Goal: Information Seeking & Learning: Find specific fact

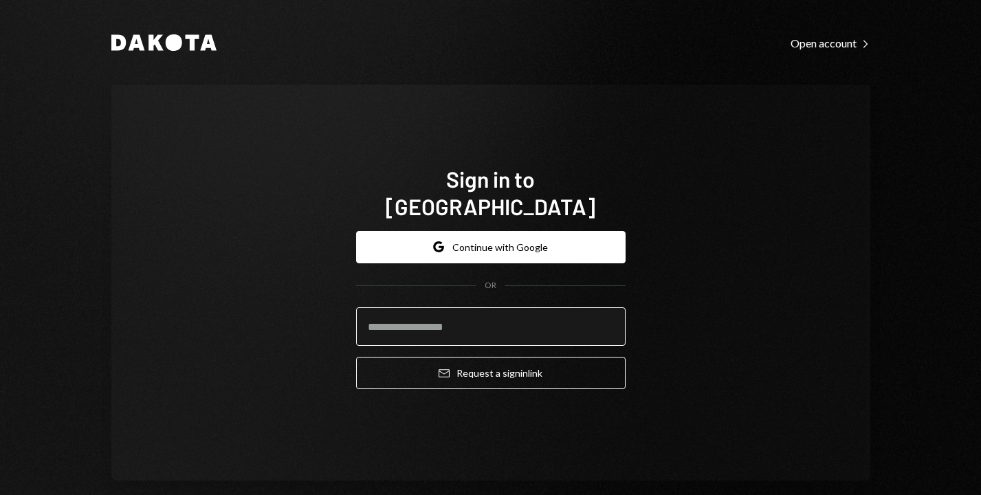
click at [486, 311] on input "email" at bounding box center [491, 326] width 270 height 39
click at [485, 311] on input "email" at bounding box center [491, 326] width 270 height 39
click at [243, 263] on div "Sign in to Dakota Google Continue with Google OR Email Request a sign in link" at bounding box center [490, 283] width 759 height 396
type input "**********"
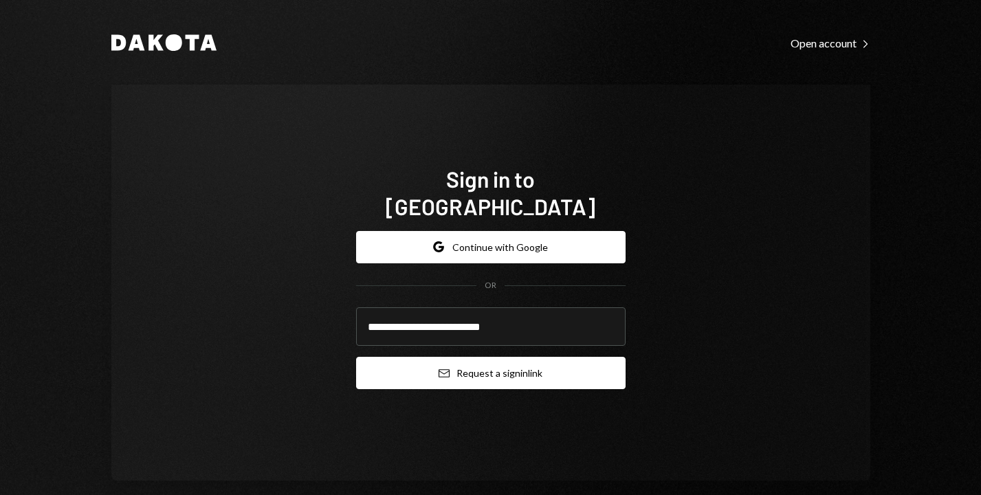
click at [475, 364] on button "Email Request a sign in link" at bounding box center [491, 373] width 270 height 32
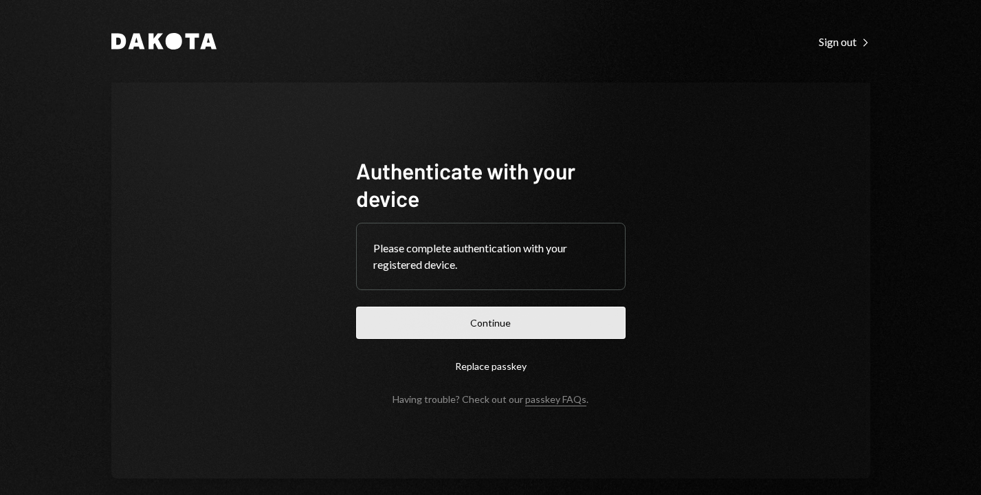
click at [569, 323] on button "Continue" at bounding box center [491, 323] width 270 height 32
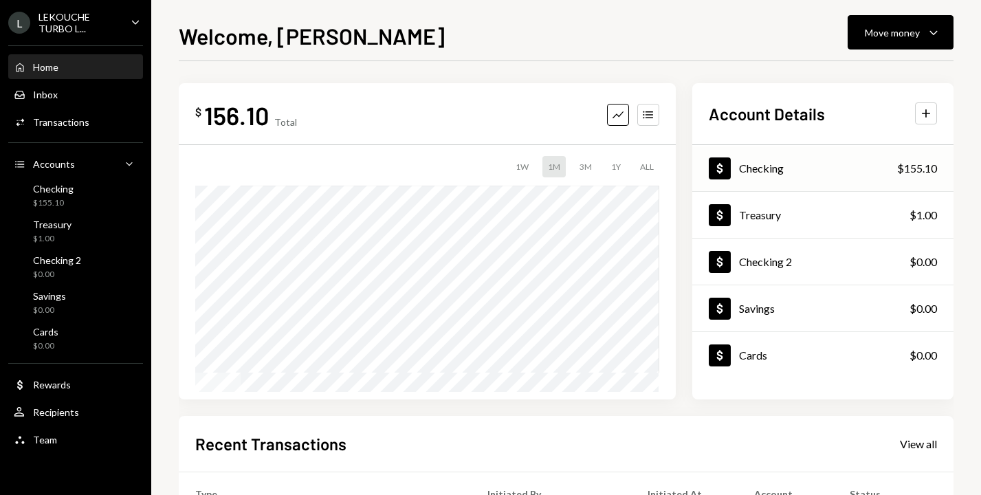
click at [803, 163] on div "Dollar Checking $155.10" at bounding box center [823, 168] width 261 height 45
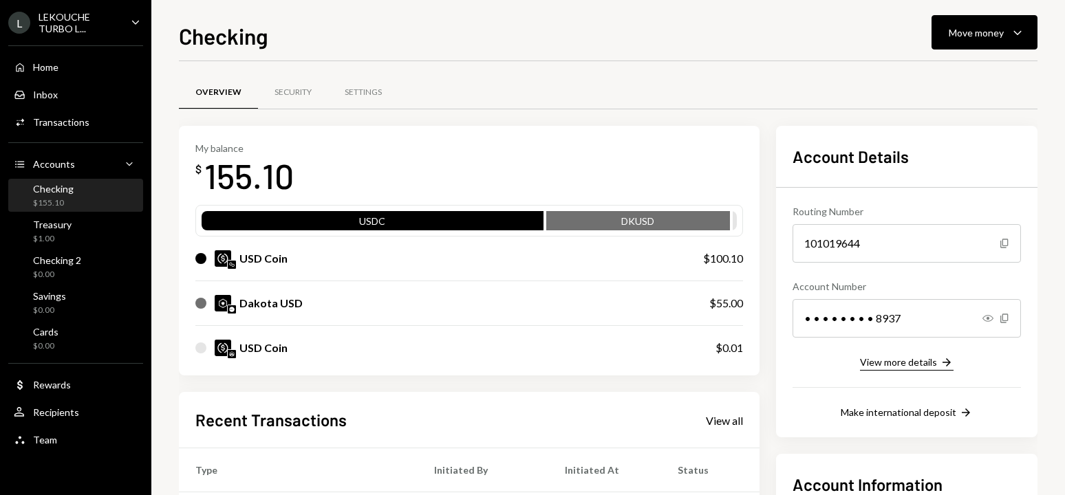
click at [901, 364] on div "View more details" at bounding box center [898, 362] width 77 height 12
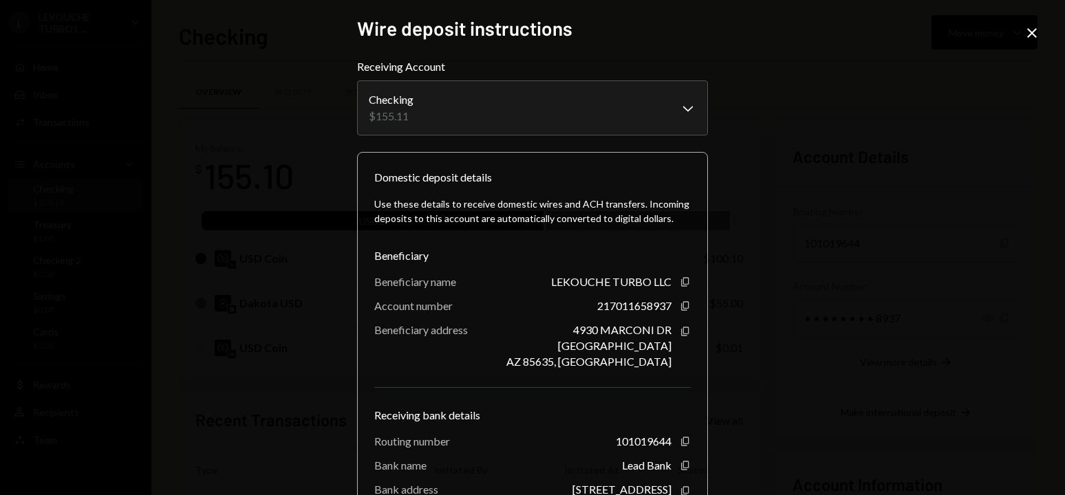
scroll to position [116, 0]
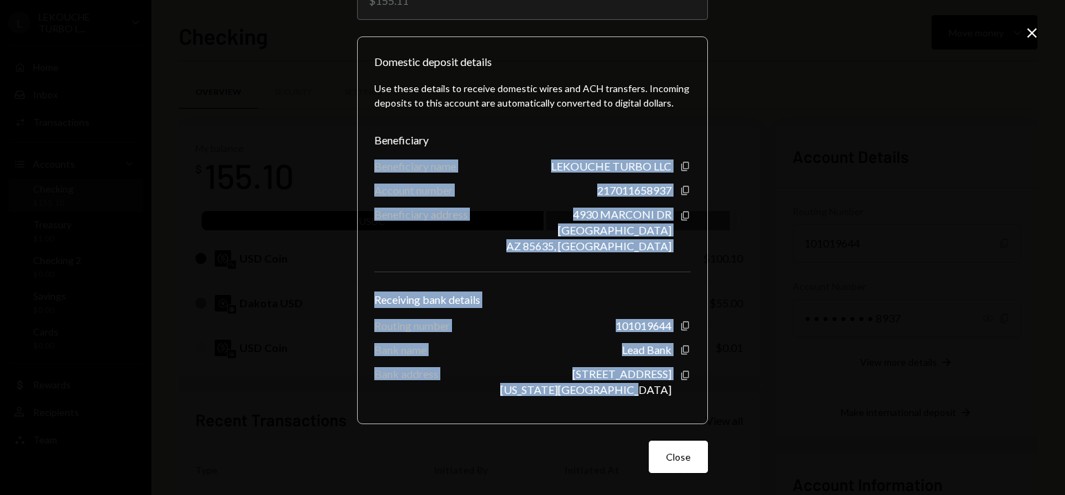
drag, startPoint x: 368, startPoint y: 168, endPoint x: 668, endPoint y: 395, distance: 376.6
click at [668, 395] on div "Domestic deposit details Use these details to receive domestic wires and ACH tr…" at bounding box center [532, 230] width 351 height 388
copy div "Beneficiary name LEKOUCHE TURBO LLC Copy Account number 217011658937 Copy Benef…"
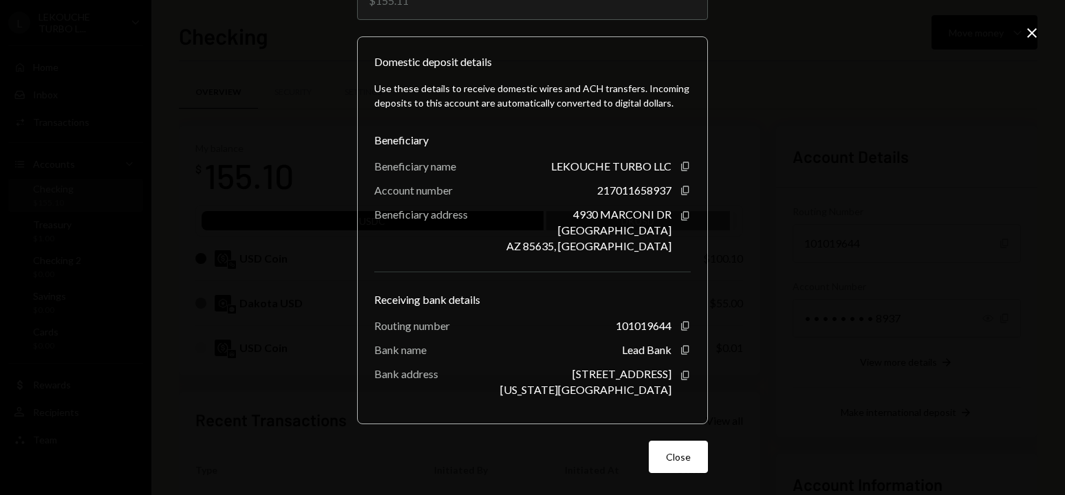
click at [587, 144] on div "Beneficiary" at bounding box center [532, 140] width 316 height 17
click at [679, 162] on icon "Copy" at bounding box center [684, 166] width 11 height 11
click at [682, 323] on icon "Copy" at bounding box center [684, 325] width 11 height 11
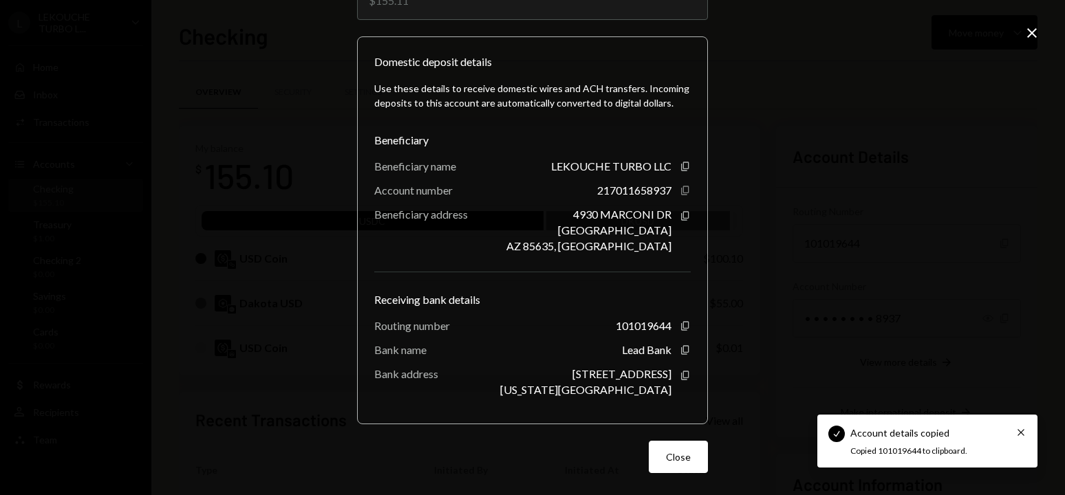
click at [681, 190] on icon "Copy" at bounding box center [684, 190] width 11 height 11
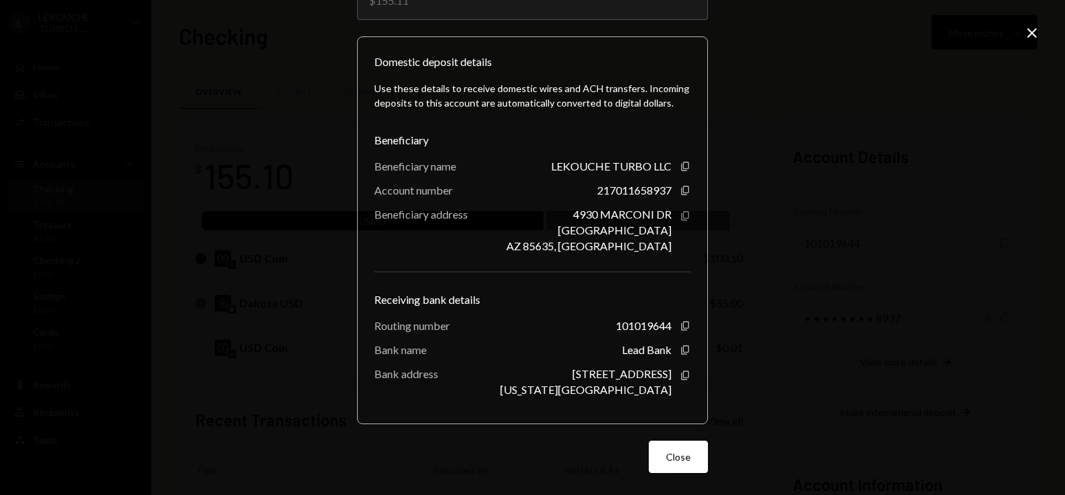
click at [681, 214] on icon "button" at bounding box center [685, 215] width 8 height 9
click at [675, 446] on button "Close" at bounding box center [678, 457] width 59 height 32
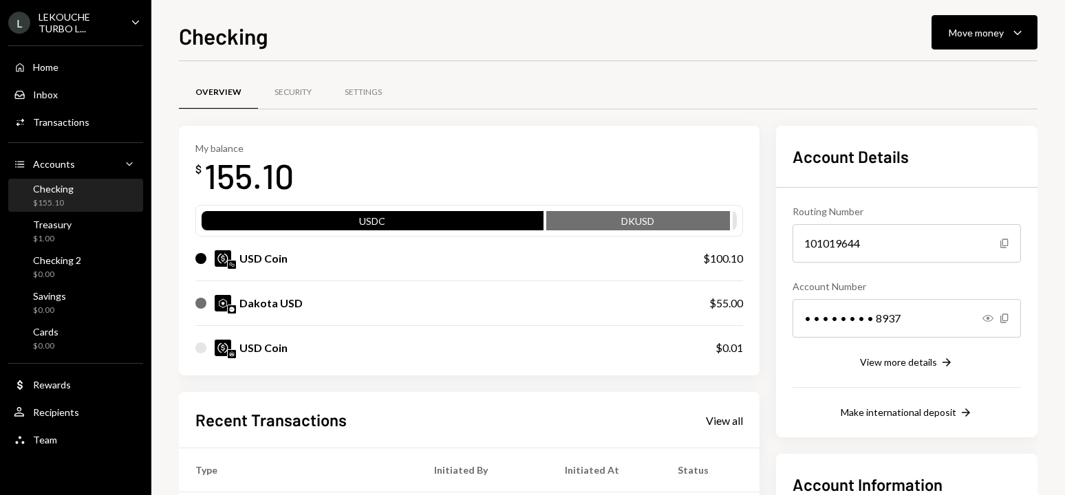
drag, startPoint x: 296, startPoint y: 84, endPoint x: 278, endPoint y: 56, distance: 33.2
click at [278, 56] on div "Checking Move money Caret Down Overview Security Settings My balance $ 155.10 U…" at bounding box center [608, 257] width 858 height 476
click at [73, 130] on div "Activities Transactions" at bounding box center [76, 122] width 124 height 23
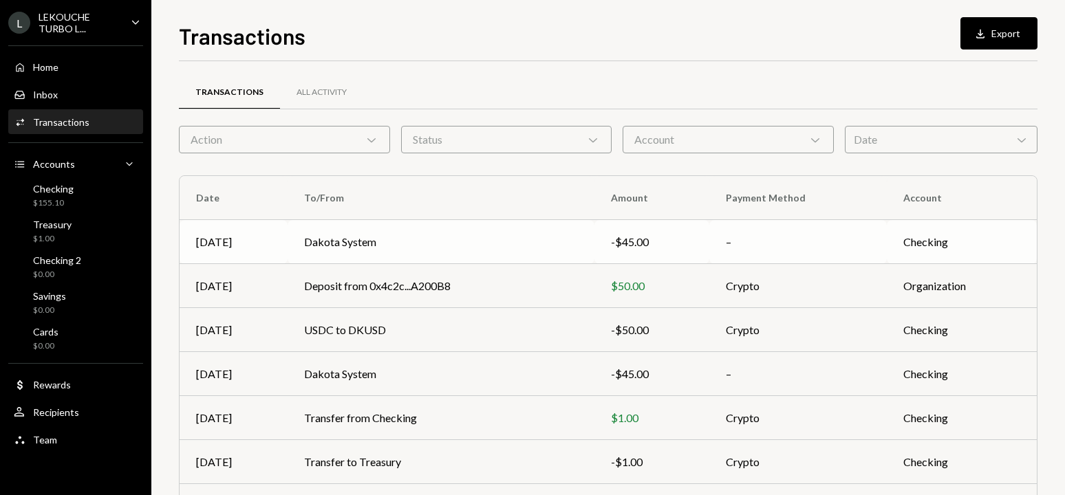
click at [393, 248] on td "Dakota System" at bounding box center [440, 242] width 307 height 44
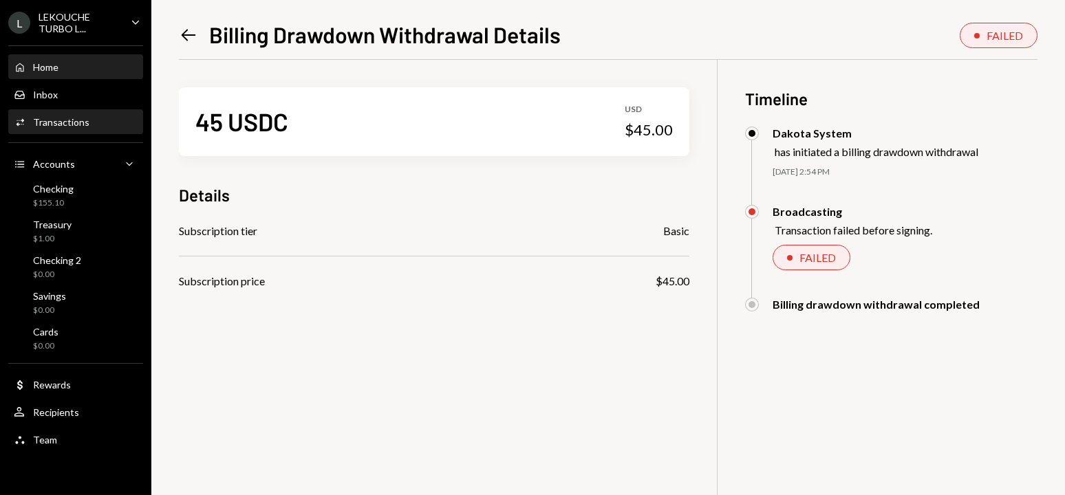
click at [39, 76] on div "Home Home" at bounding box center [76, 67] width 124 height 23
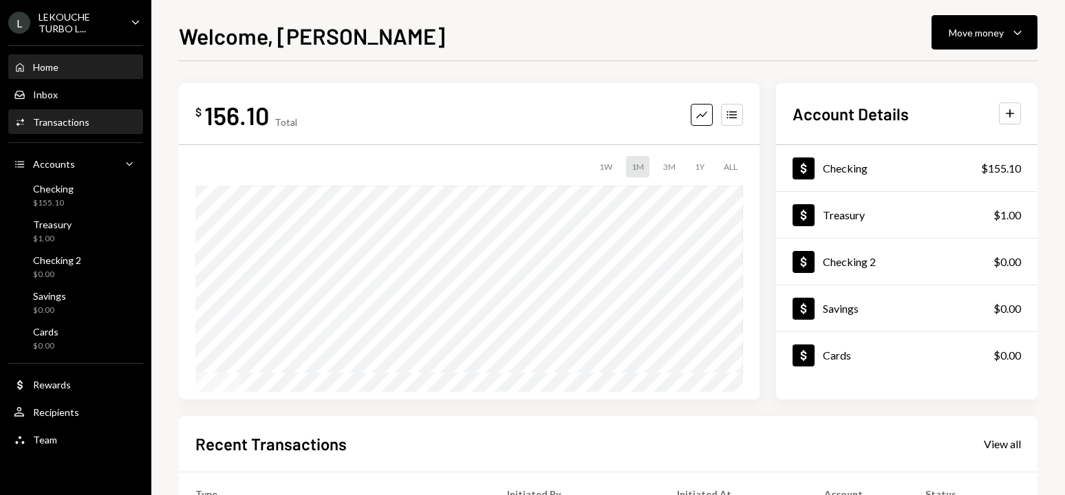
click at [80, 126] on div "Transactions" at bounding box center [61, 122] width 56 height 12
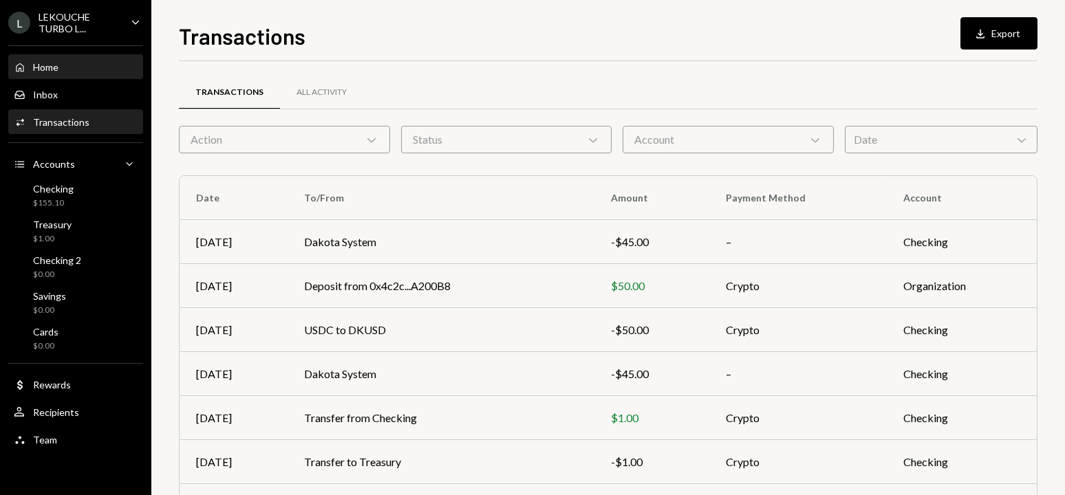
click at [64, 63] on div "Home Home" at bounding box center [76, 67] width 124 height 12
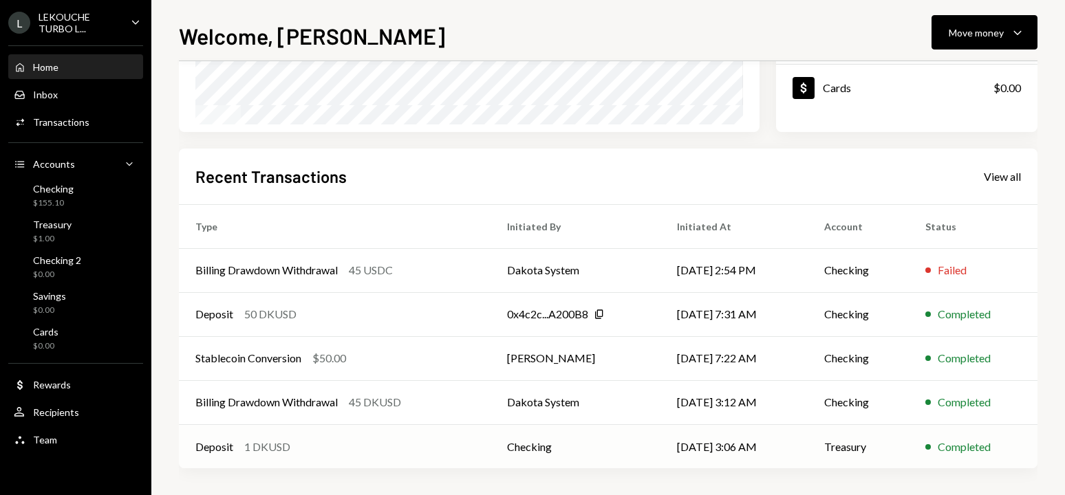
scroll to position [268, 0]
click at [71, 115] on div "Activities Transactions" at bounding box center [76, 122] width 124 height 23
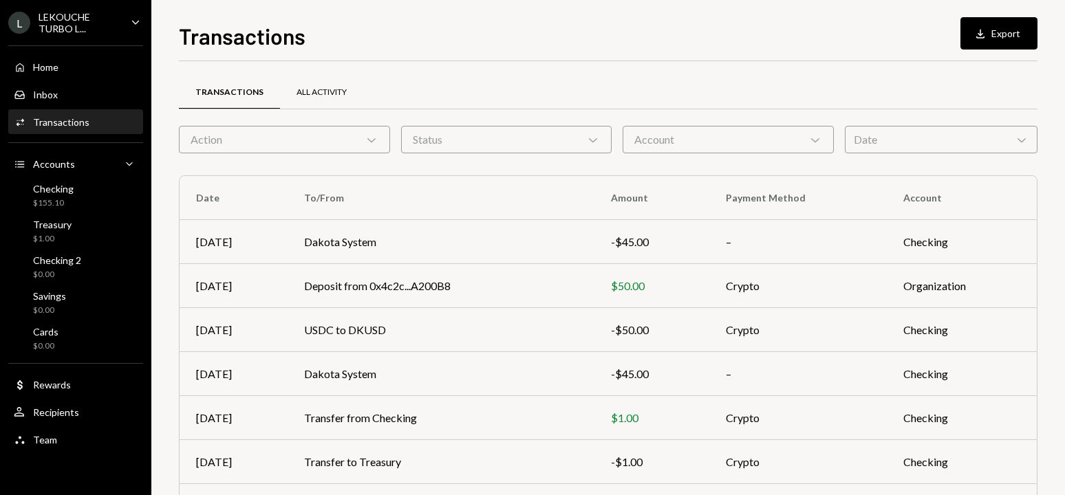
click at [334, 87] on div "All Activity" at bounding box center [321, 93] width 50 height 12
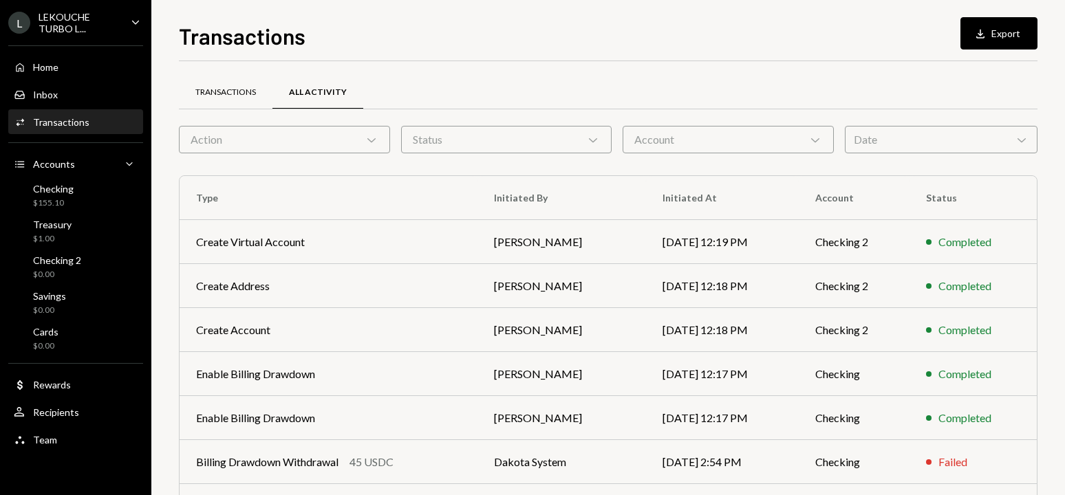
click at [236, 96] on div "Transactions" at bounding box center [225, 93] width 61 height 12
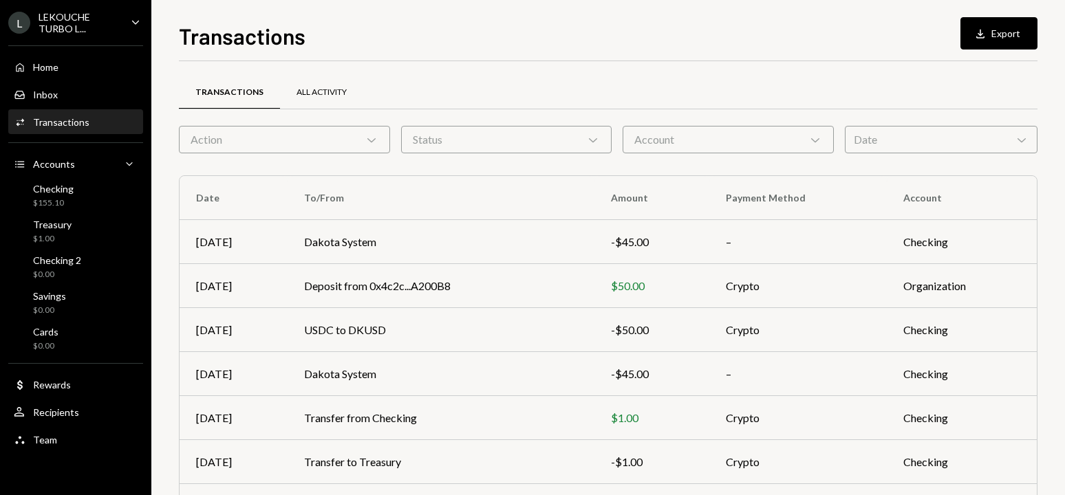
click at [325, 101] on div "All Activity" at bounding box center [321, 92] width 83 height 33
click at [49, 201] on div "$155.10" at bounding box center [53, 203] width 41 height 12
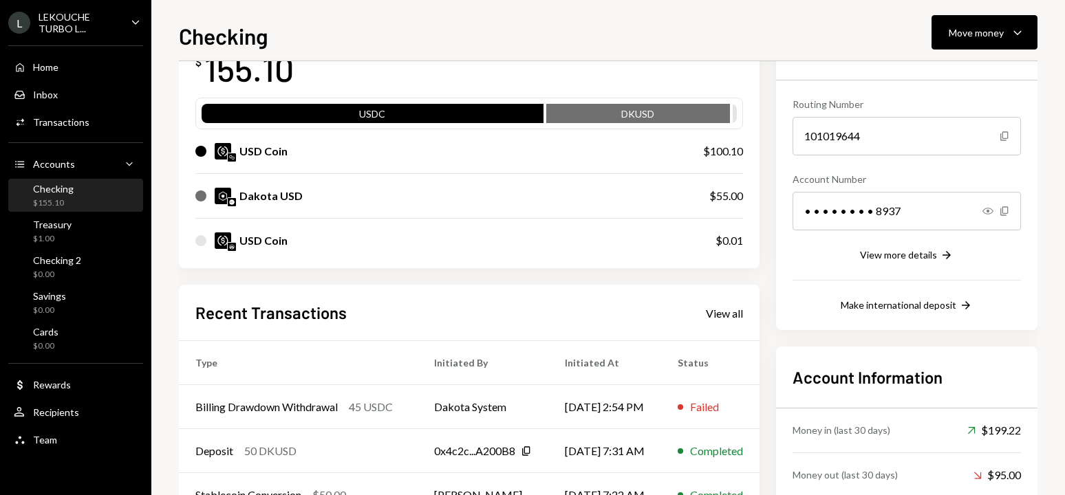
scroll to position [245, 0]
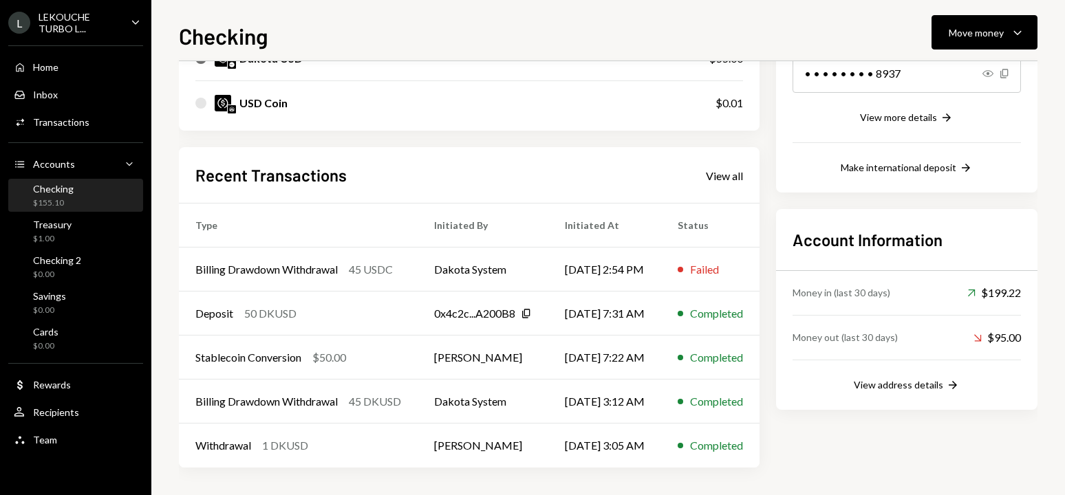
click at [69, 188] on div "Checking" at bounding box center [53, 189] width 41 height 12
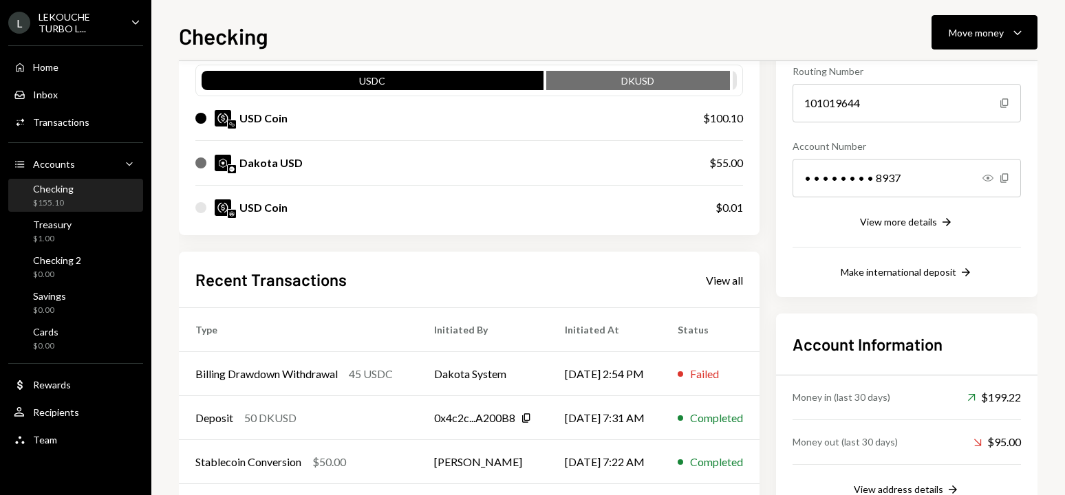
scroll to position [0, 0]
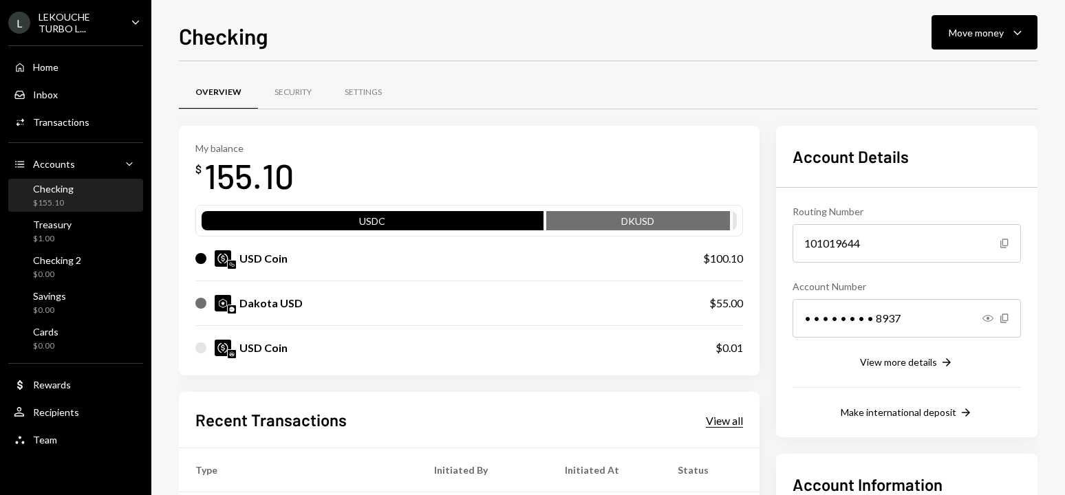
click at [743, 425] on div "View all" at bounding box center [724, 421] width 37 height 14
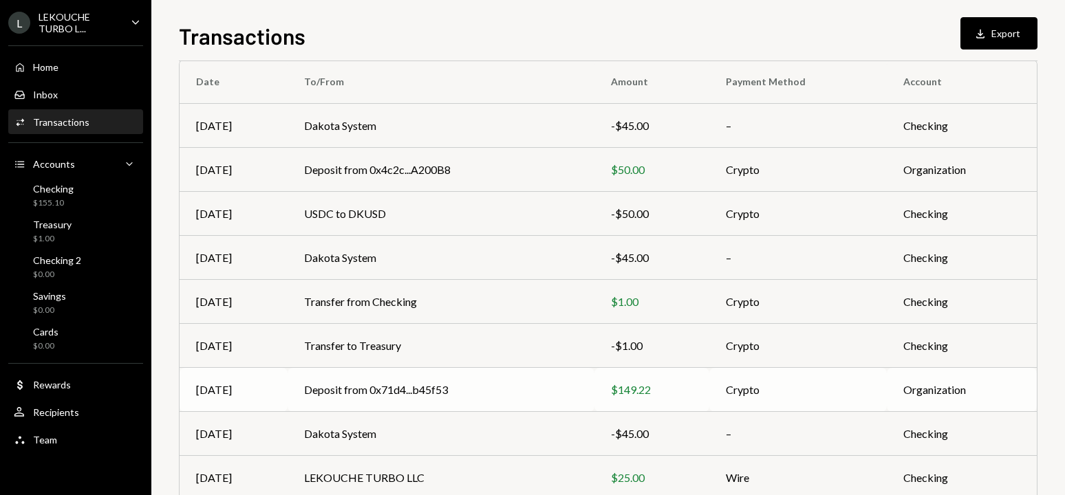
scroll to position [223, 0]
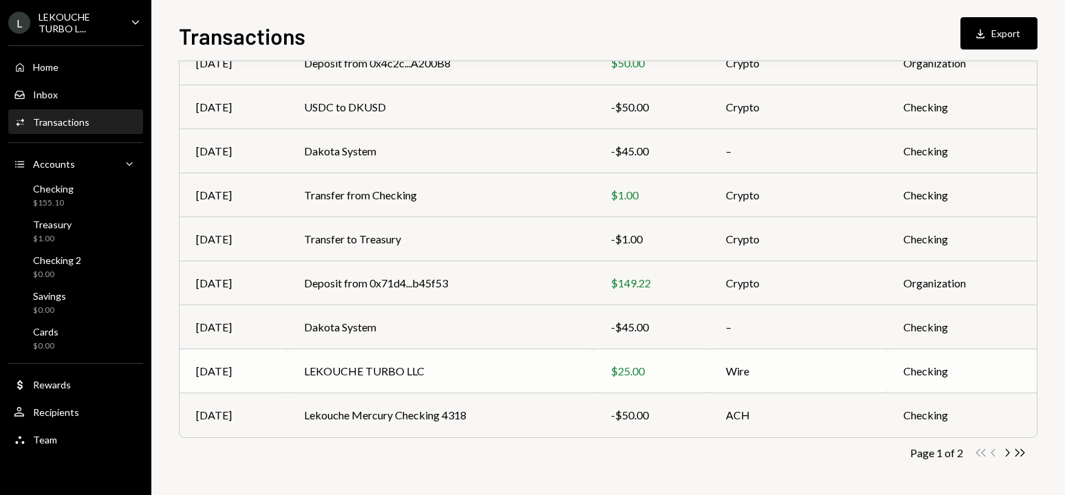
click at [499, 366] on td "LEKOUCHE TURBO LLC" at bounding box center [440, 371] width 307 height 44
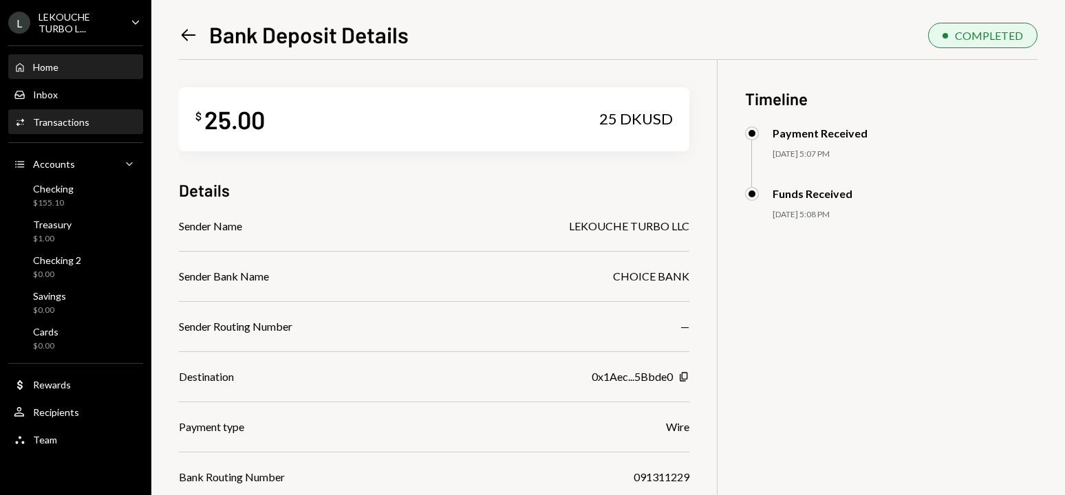
click at [94, 71] on div "Home Home" at bounding box center [76, 67] width 124 height 12
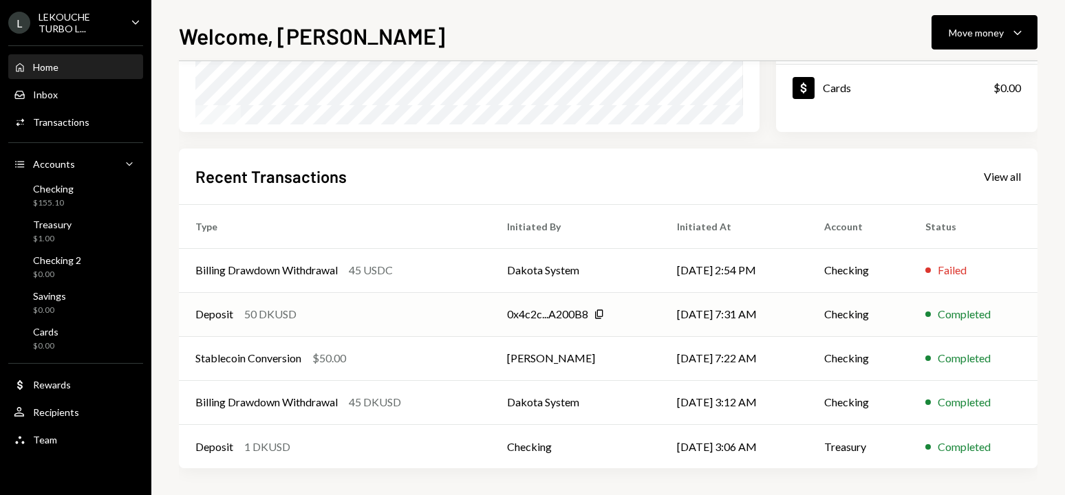
scroll to position [268, 0]
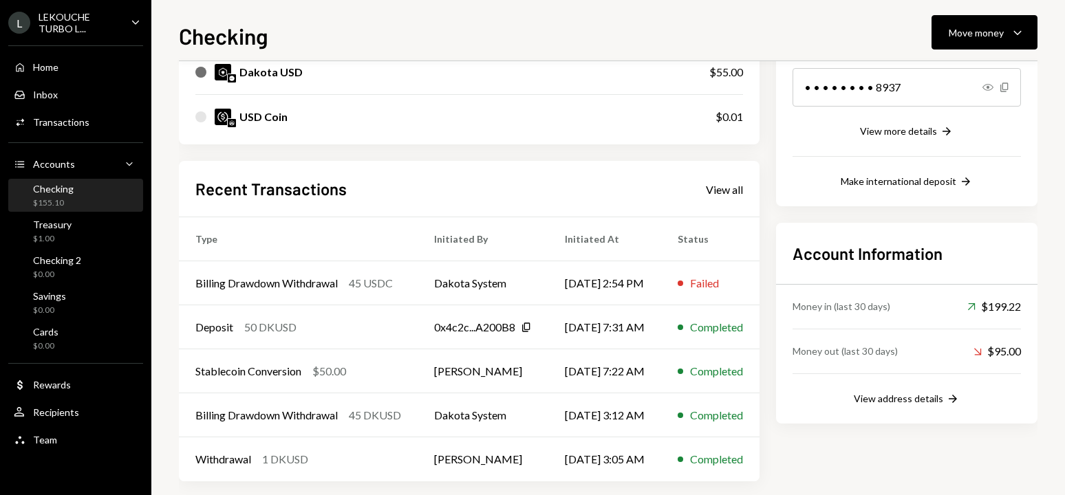
scroll to position [245, 0]
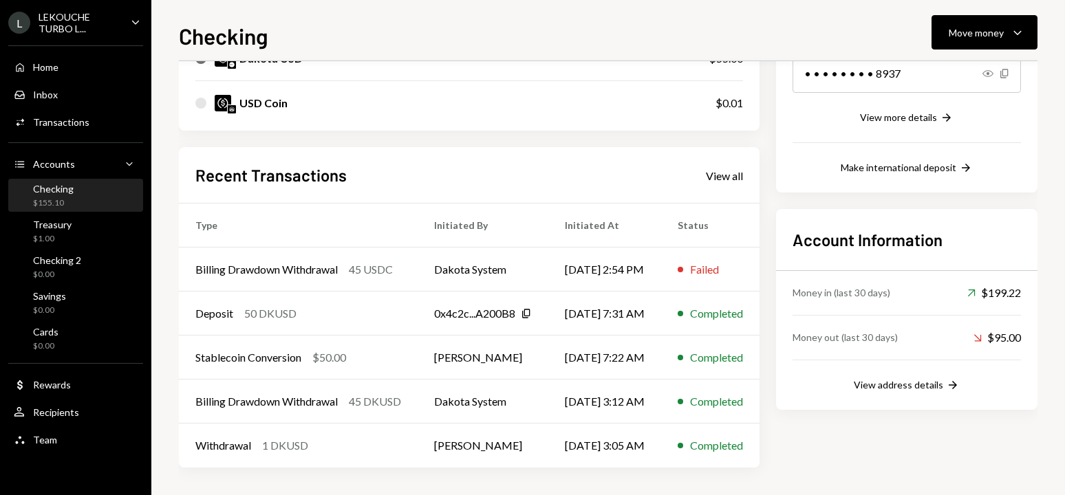
click at [72, 21] on div "LEKOUCHE TURBO L..." at bounding box center [79, 22] width 81 height 23
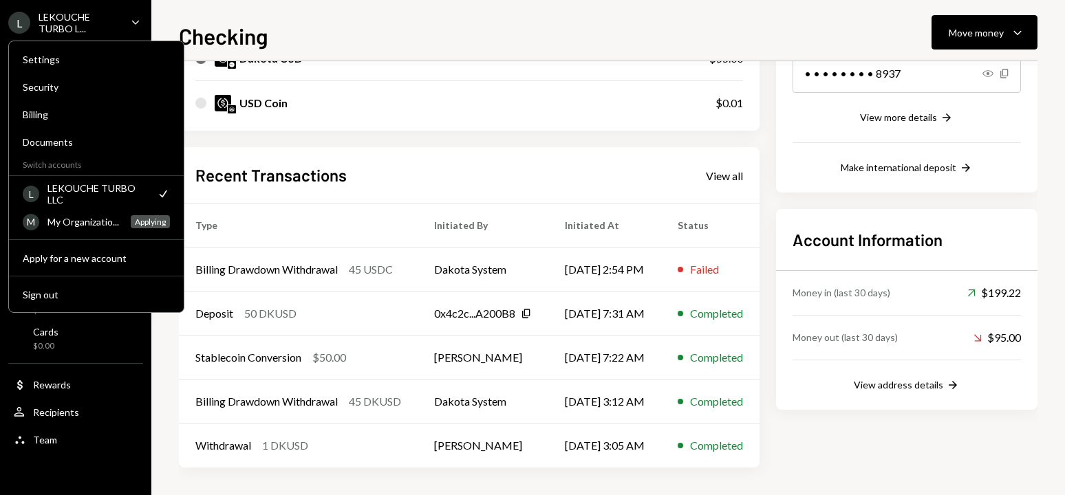
click at [75, 24] on div "LEKOUCHE TURBO L..." at bounding box center [79, 22] width 81 height 23
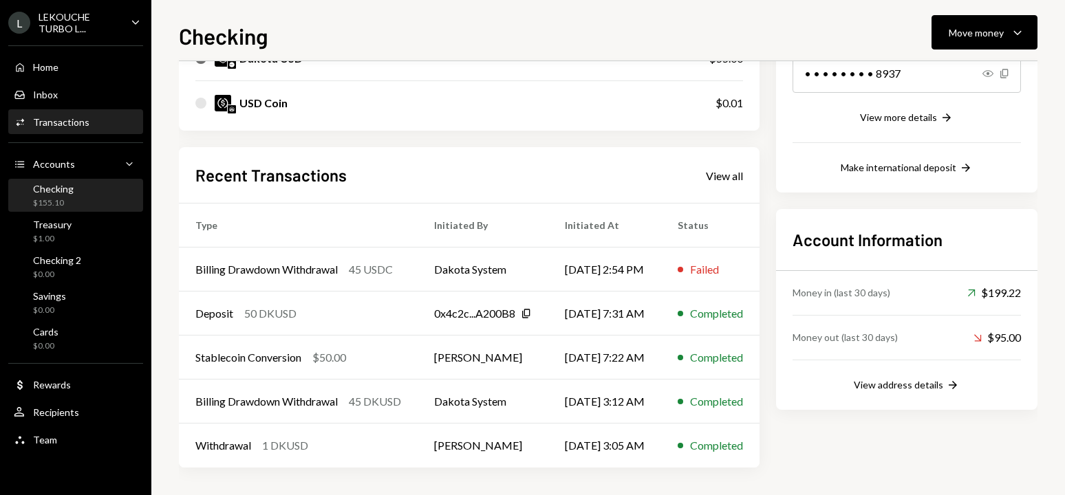
click at [72, 127] on div "Transactions" at bounding box center [61, 122] width 56 height 12
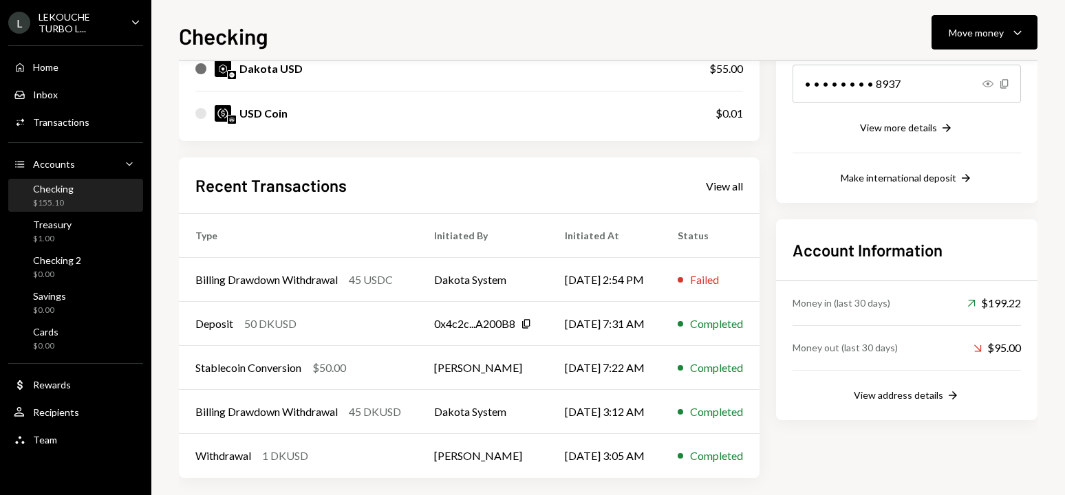
scroll to position [245, 0]
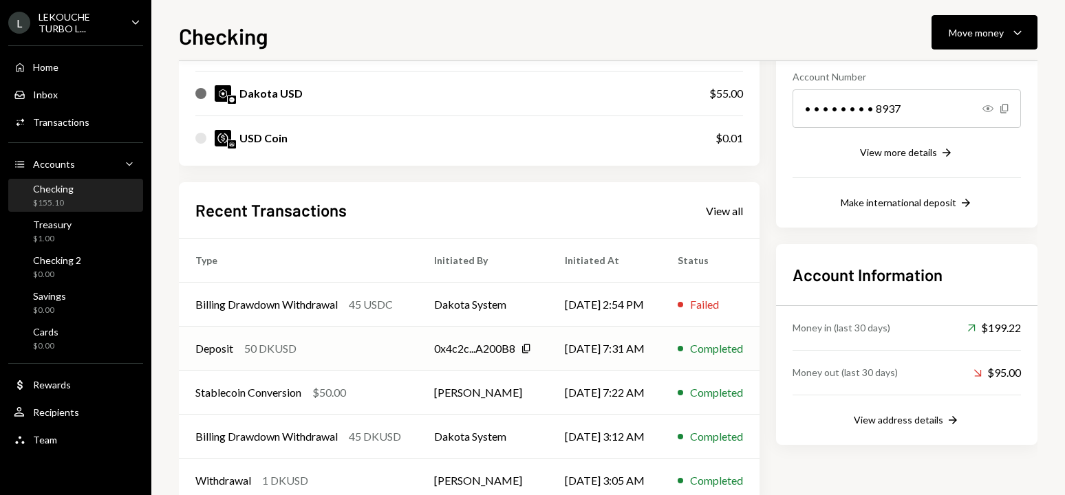
scroll to position [245, 0]
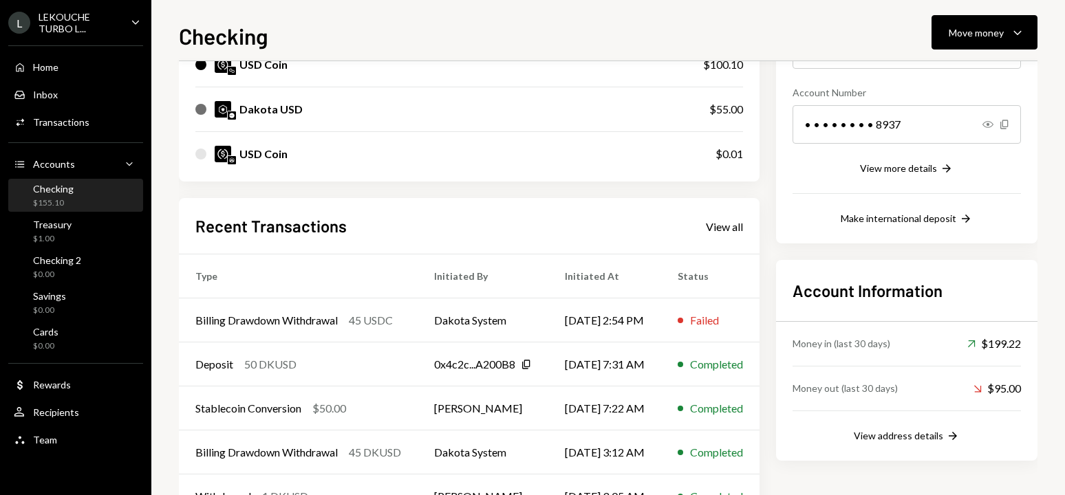
scroll to position [245, 0]
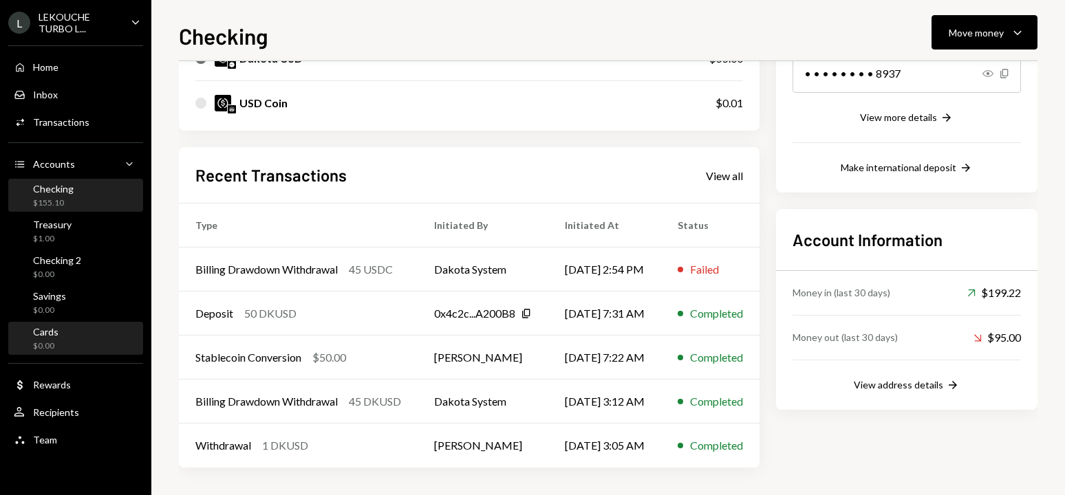
click at [56, 349] on div "$0.00" at bounding box center [45, 346] width 25 height 12
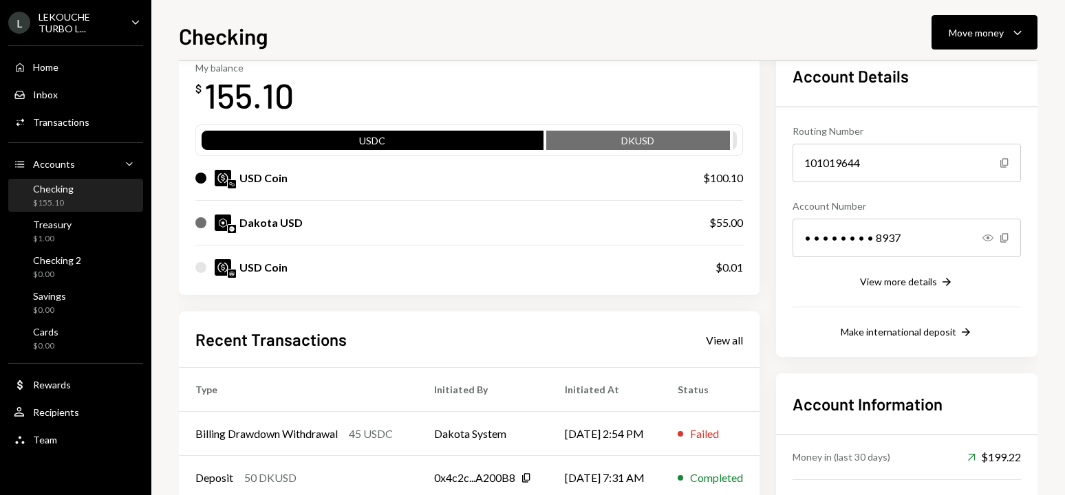
scroll to position [69, 0]
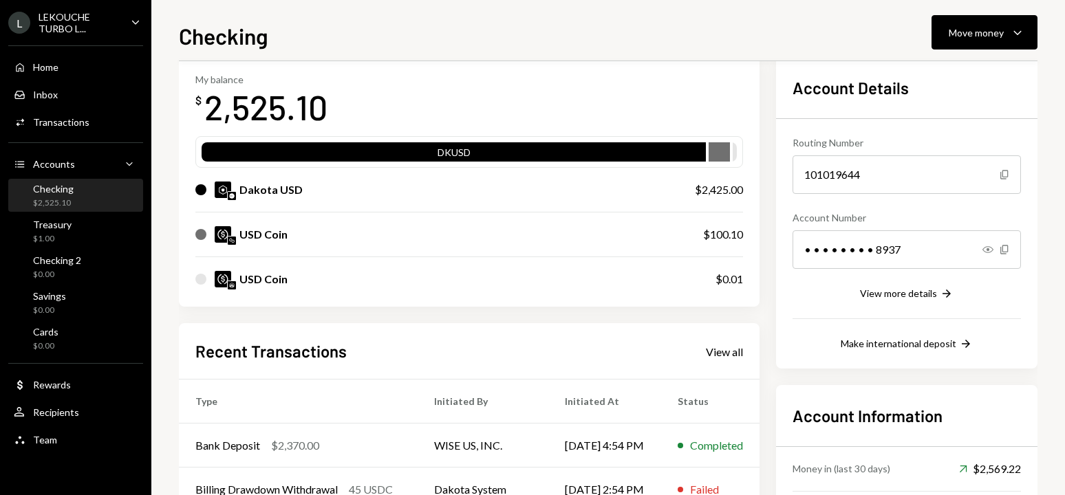
click at [58, 188] on div "Checking" at bounding box center [53, 189] width 41 height 12
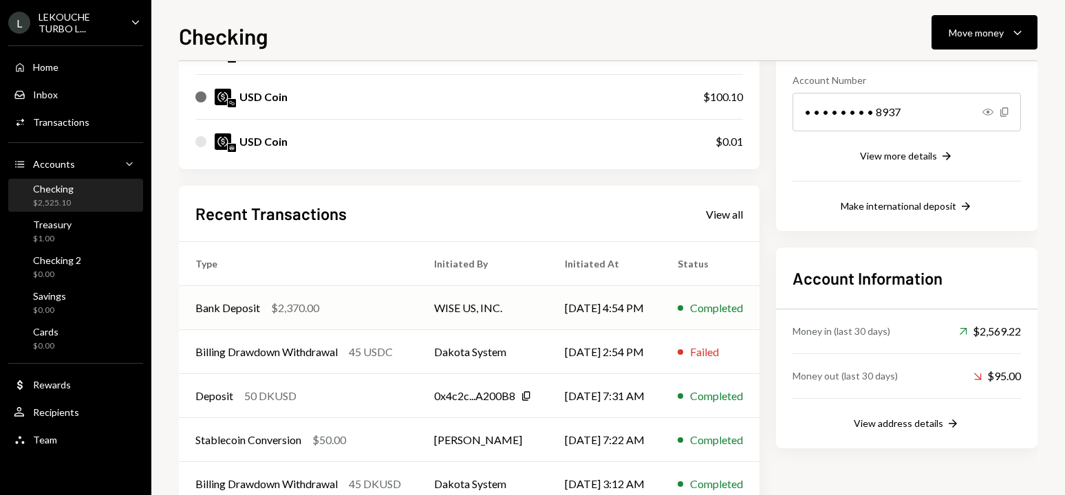
click at [477, 319] on td "WISE US, INC." at bounding box center [482, 308] width 131 height 44
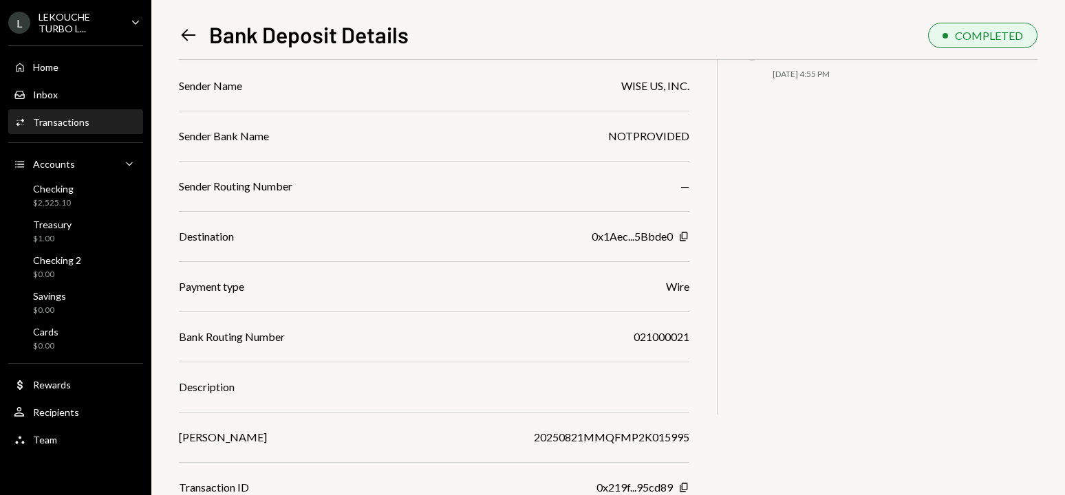
scroll to position [141, 0]
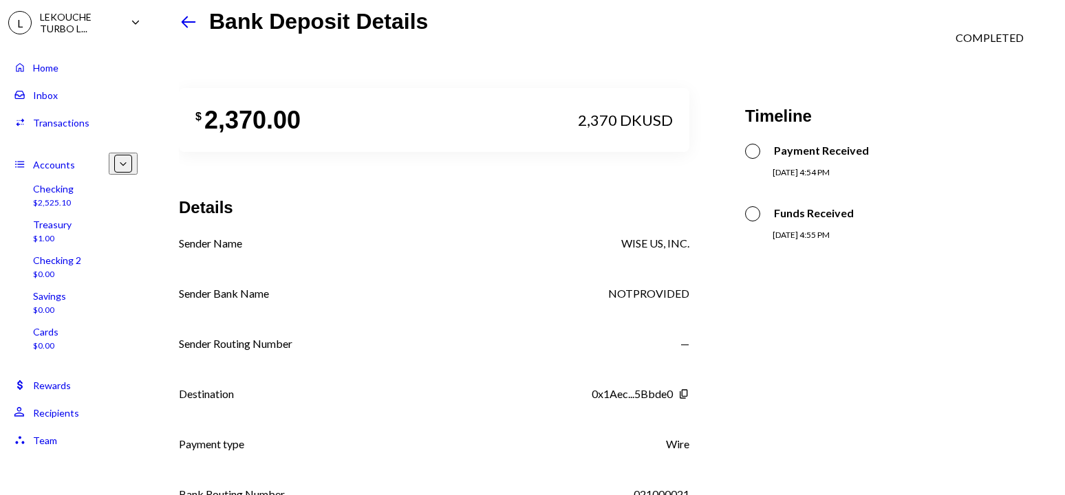
click at [54, 70] on div "Home" at bounding box center [45, 68] width 25 height 12
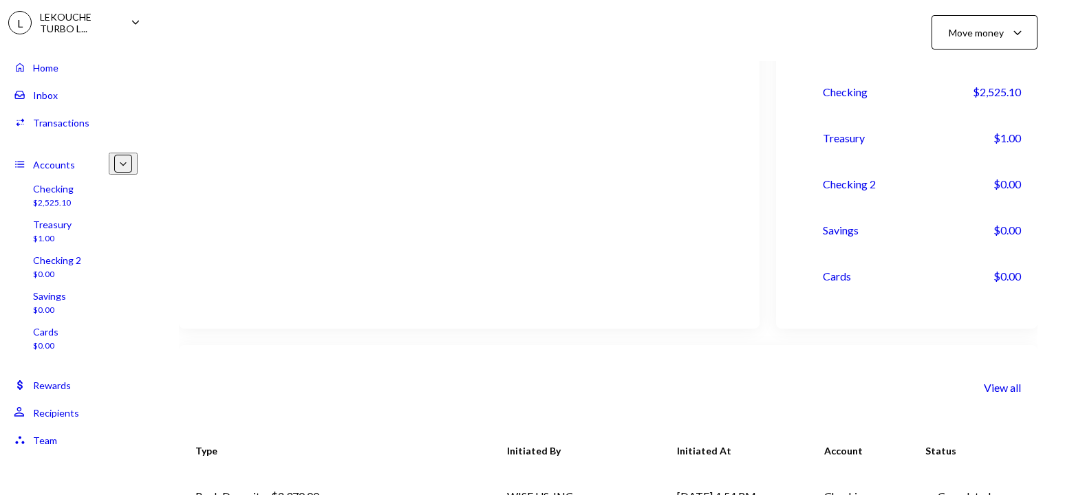
scroll to position [268, 0]
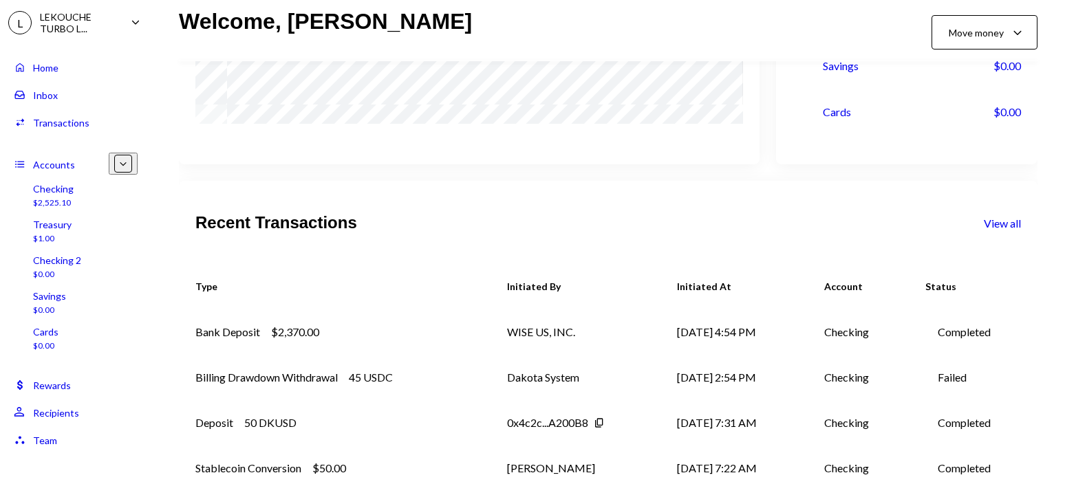
click at [400, 324] on div "Bank Deposit $2,370.00" at bounding box center [334, 332] width 279 height 17
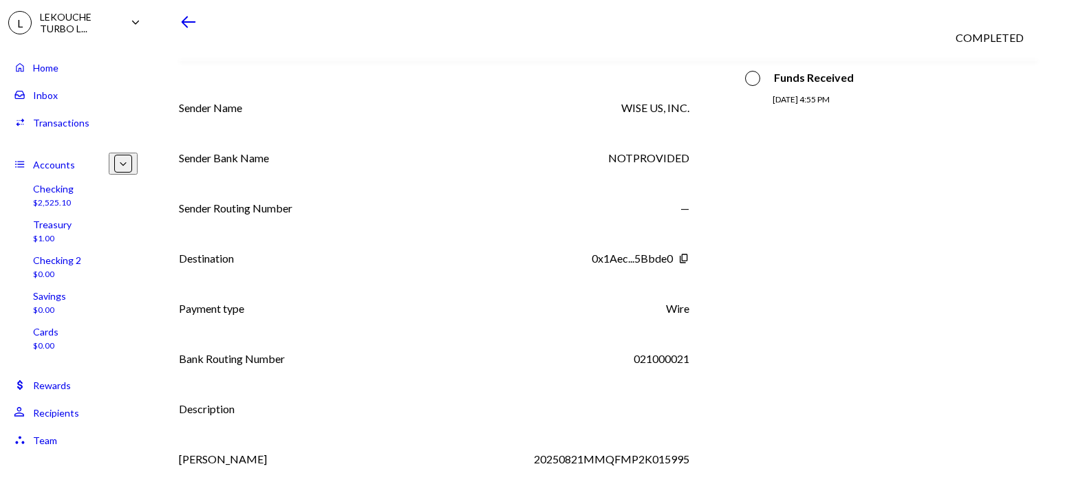
scroll to position [141, 0]
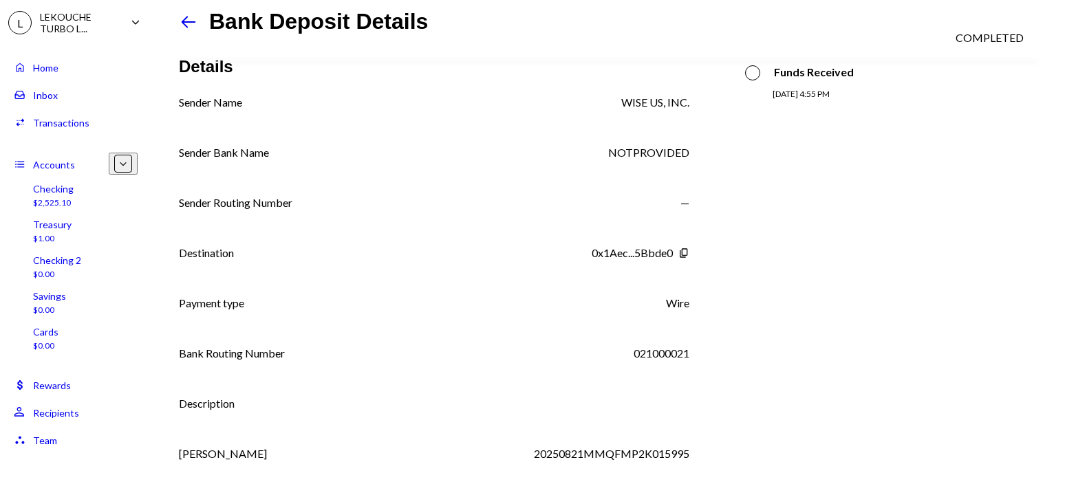
click at [643, 345] on div "021000021" at bounding box center [661, 353] width 56 height 17
click at [589, 345] on div "Bank Routing Number [US_BANK_ROUTING_MICR]" at bounding box center [434, 353] width 510 height 17
click at [664, 349] on div "Sender Name WISE US, INC. Sender Bank Name NOTPROVIDED Sender Routing Number — …" at bounding box center [434, 303] width 510 height 418
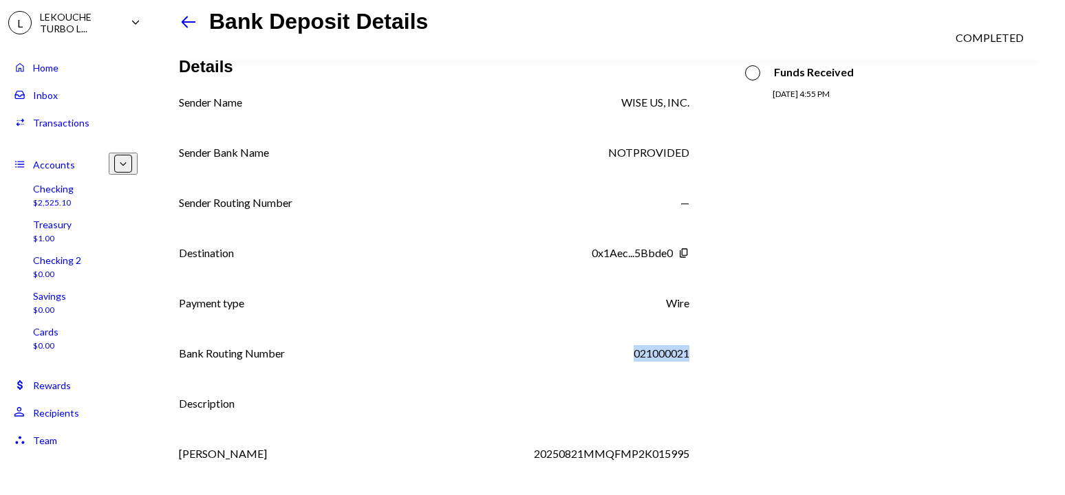
click at [642, 345] on div "021000021" at bounding box center [661, 353] width 56 height 17
click at [785, 250] on div "$ 2,370.00 2,370 DKUSD Details Sender Name WISE US, INC. Sender Bank Name NOTPR…" at bounding box center [608, 216] width 858 height 593
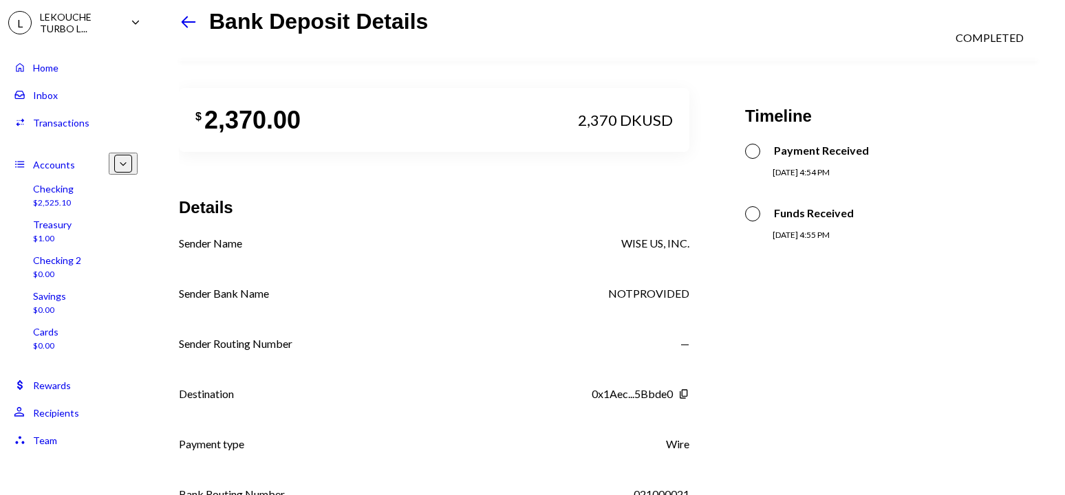
scroll to position [0, 0]
click at [53, 69] on div "Home" at bounding box center [45, 68] width 25 height 12
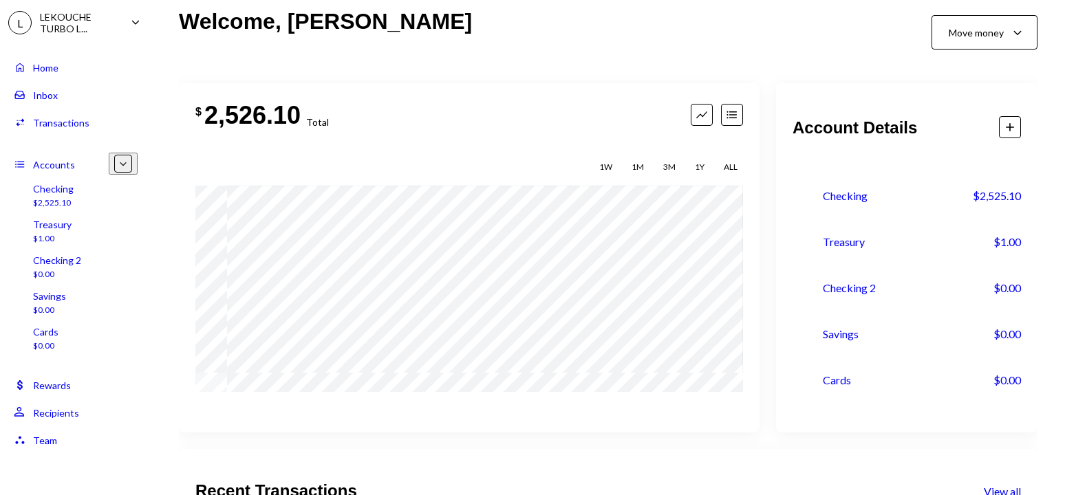
click at [207, 116] on div "2,526.10" at bounding box center [252, 115] width 96 height 31
click at [279, 122] on div "2,526.10" at bounding box center [252, 115] width 96 height 31
click at [85, 193] on div "Checking $2,525.10" at bounding box center [76, 196] width 124 height 26
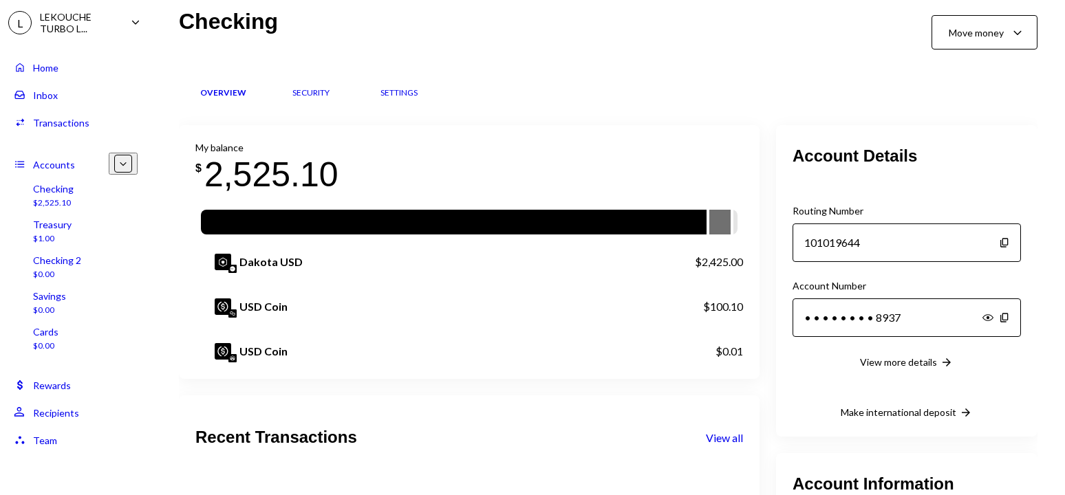
click at [78, 120] on div "Transactions" at bounding box center [61, 123] width 56 height 12
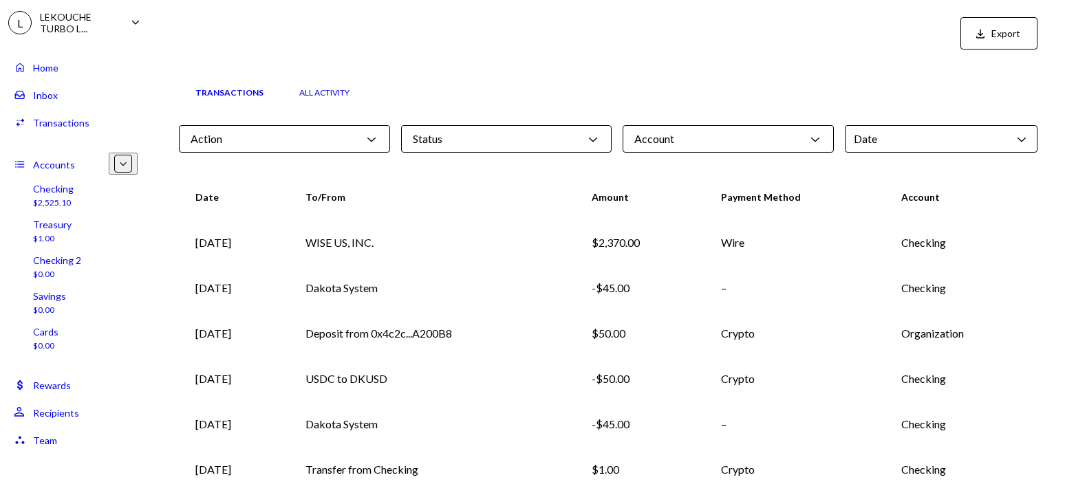
click at [477, 234] on td "WISE US, INC." at bounding box center [432, 242] width 287 height 45
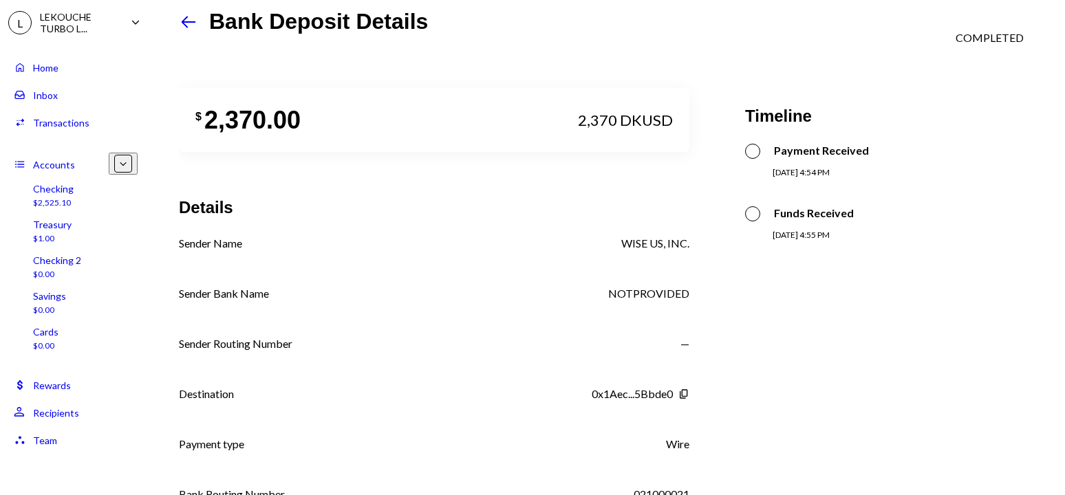
click at [644, 285] on div "NOTPROVIDED" at bounding box center [648, 293] width 81 height 17
click at [617, 285] on div "NOTPROVIDED" at bounding box center [648, 293] width 81 height 17
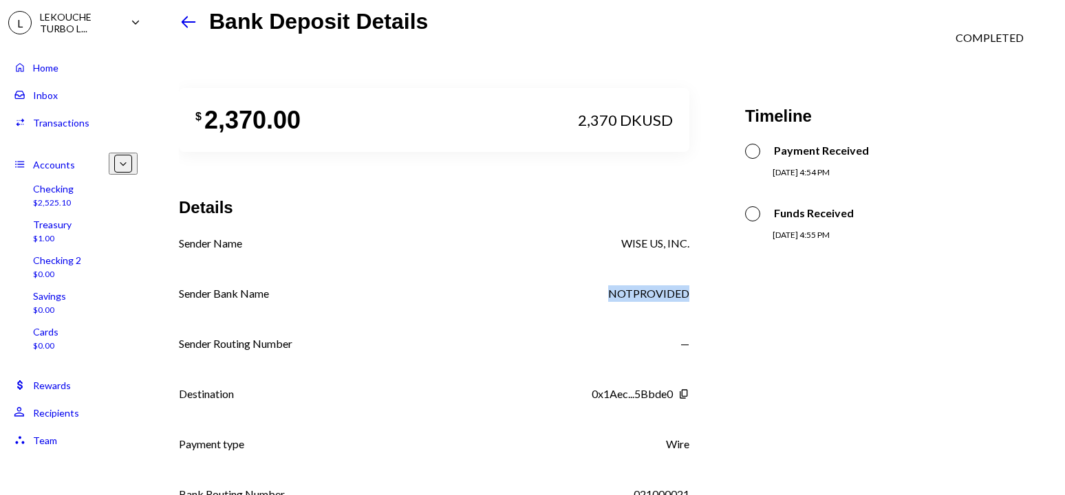
click at [657, 285] on div "NOTPROVIDED" at bounding box center [648, 293] width 81 height 17
click at [637, 285] on div "NOTPROVIDED" at bounding box center [648, 293] width 81 height 17
click at [660, 285] on div "NOTPROVIDED" at bounding box center [648, 293] width 81 height 17
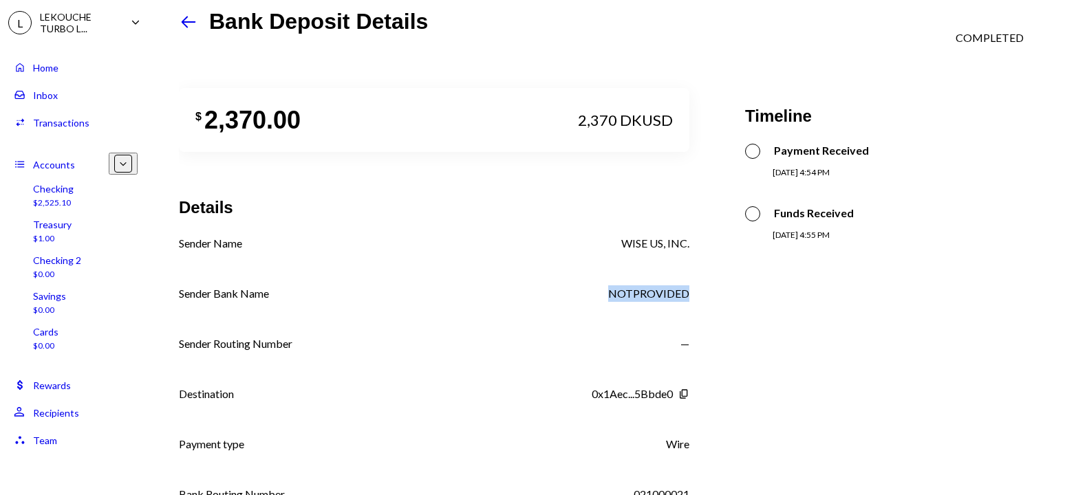
click at [660, 285] on div "NOTPROVIDED" at bounding box center [648, 293] width 81 height 17
click at [640, 285] on div "NOTPROVIDED" at bounding box center [648, 293] width 81 height 17
click at [661, 285] on div "NOTPROVIDED" at bounding box center [648, 293] width 81 height 17
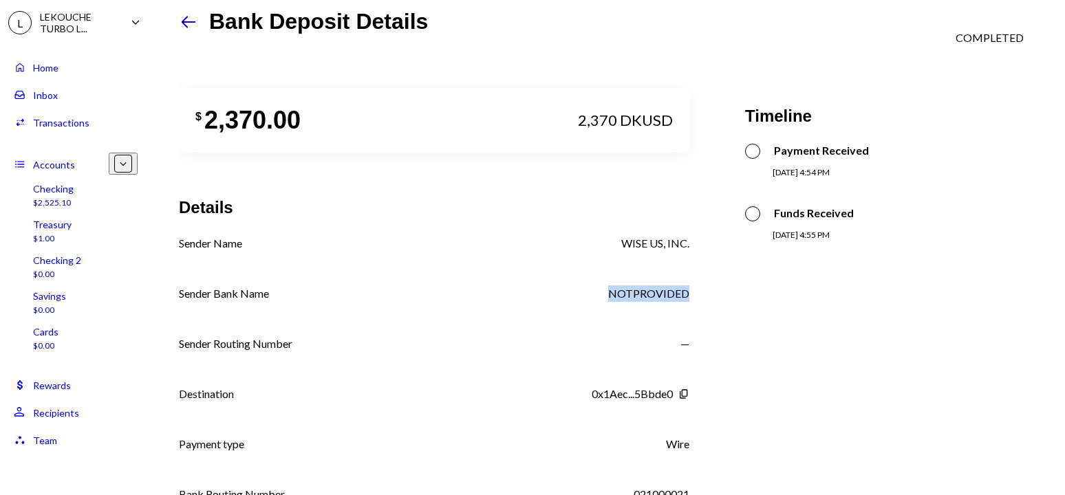
click at [640, 285] on div "NOTPROVIDED" at bounding box center [648, 293] width 81 height 17
click at [661, 285] on div "NOTPROVIDED" at bounding box center [648, 293] width 81 height 17
click at [644, 285] on div "NOTPROVIDED" at bounding box center [648, 293] width 81 height 17
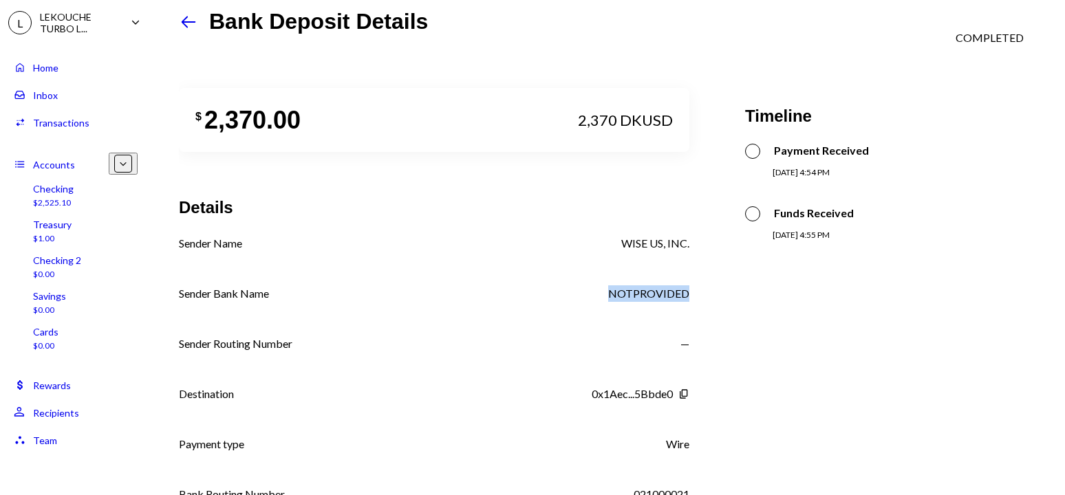
click at [644, 285] on div "NOTPROVIDED" at bounding box center [648, 293] width 81 height 17
click at [660, 285] on div "NOTPROVIDED" at bounding box center [648, 293] width 81 height 17
click at [642, 285] on div "NOTPROVIDED" at bounding box center [648, 293] width 81 height 17
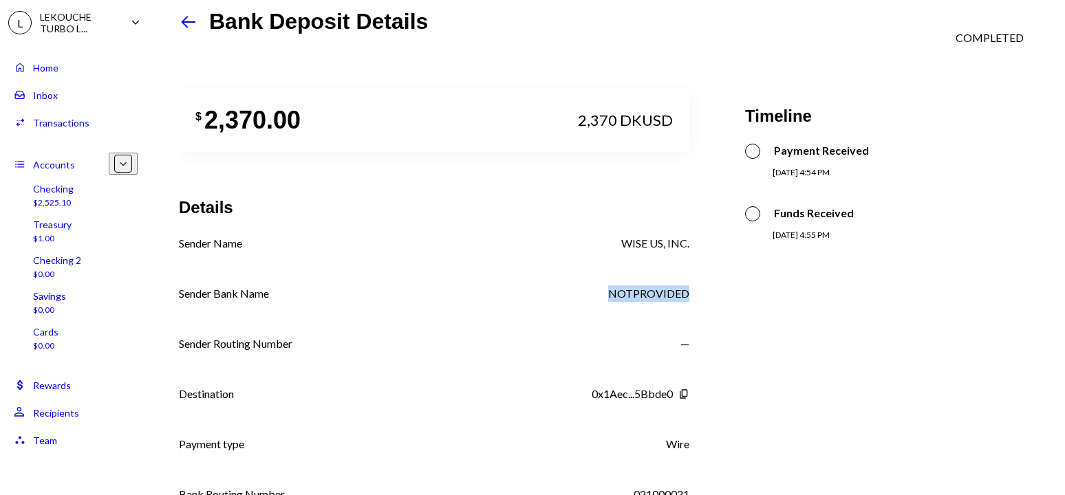
click at [664, 285] on div "NOTPROVIDED" at bounding box center [648, 293] width 81 height 17
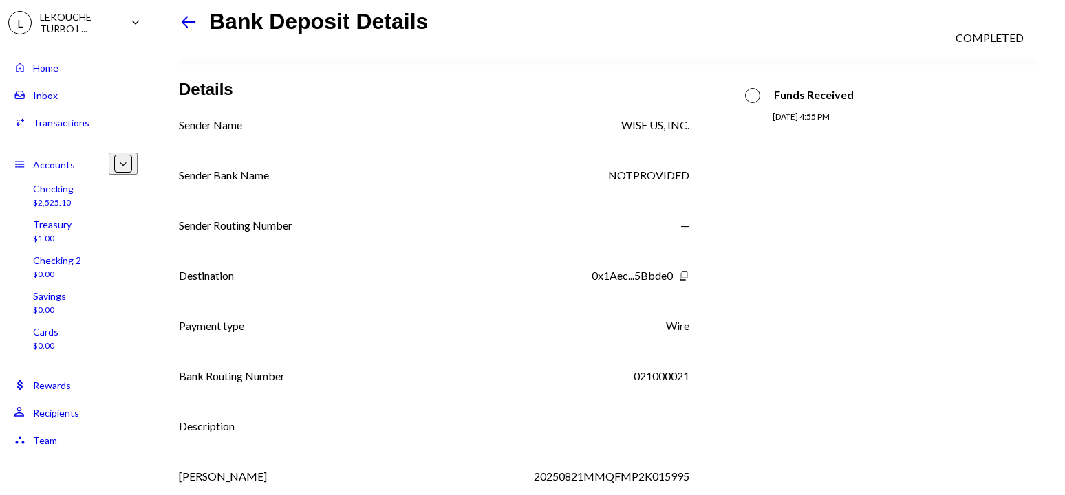
scroll to position [141, 0]
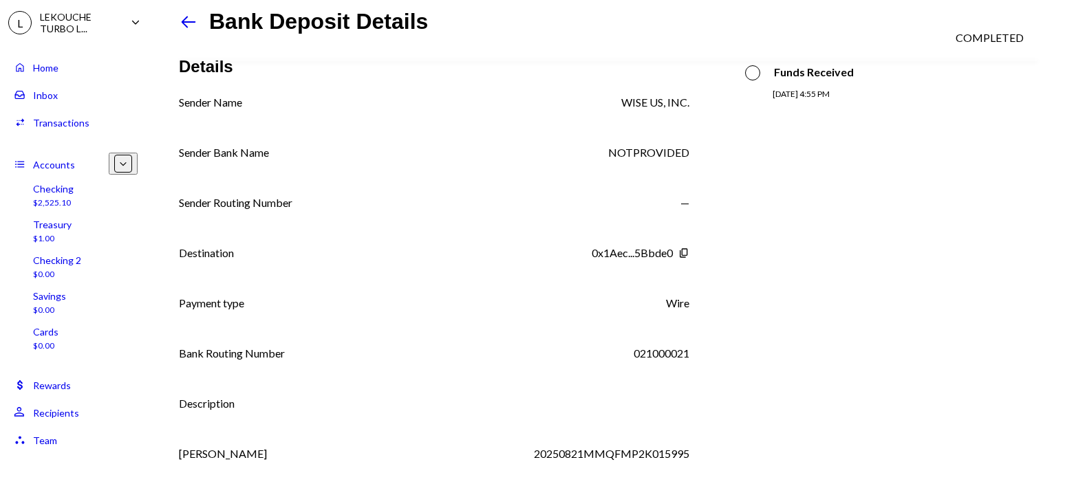
click at [677, 295] on div "Wire" at bounding box center [677, 303] width 23 height 17
click at [86, 71] on div "Home Home" at bounding box center [76, 67] width 124 height 12
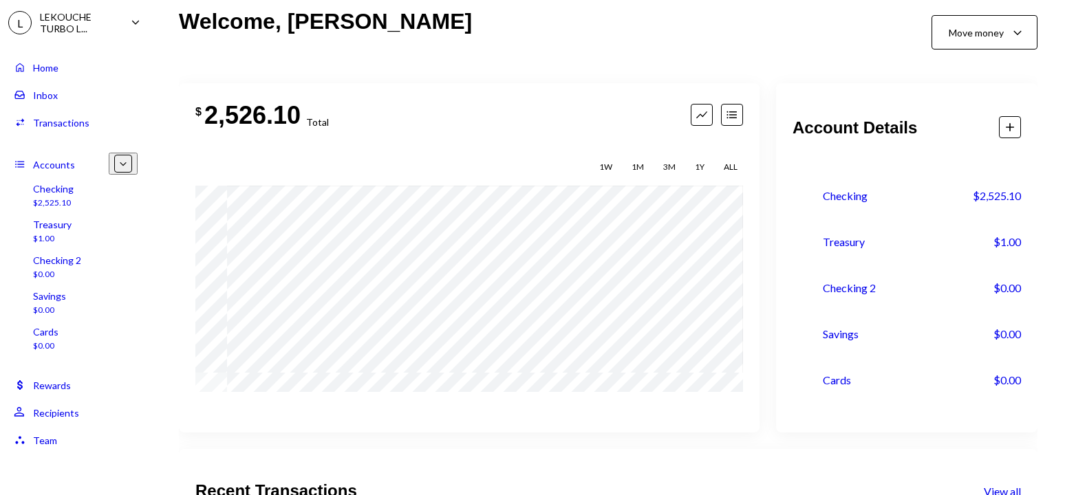
click at [90, 130] on div "Activities Transactions" at bounding box center [76, 122] width 124 height 23
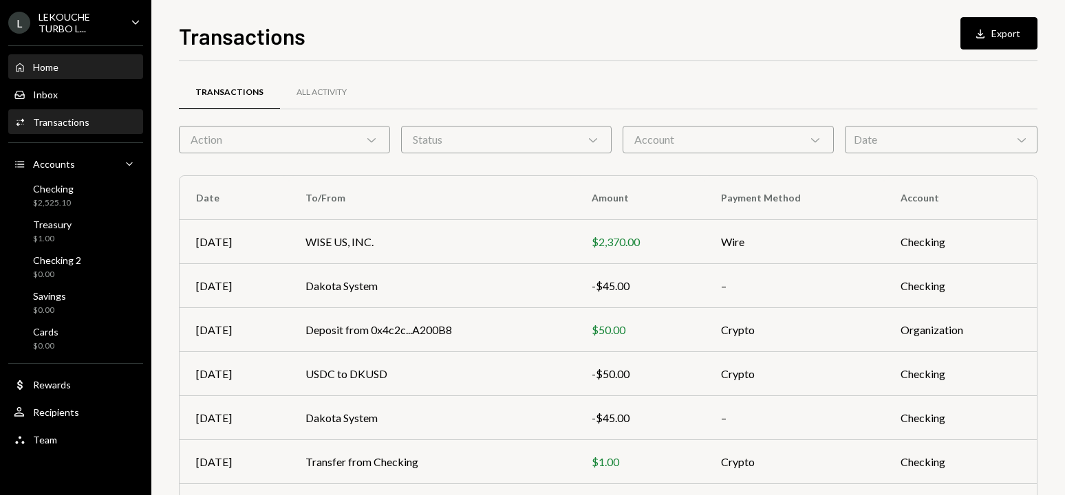
click at [65, 68] on div "Home Home" at bounding box center [76, 67] width 124 height 12
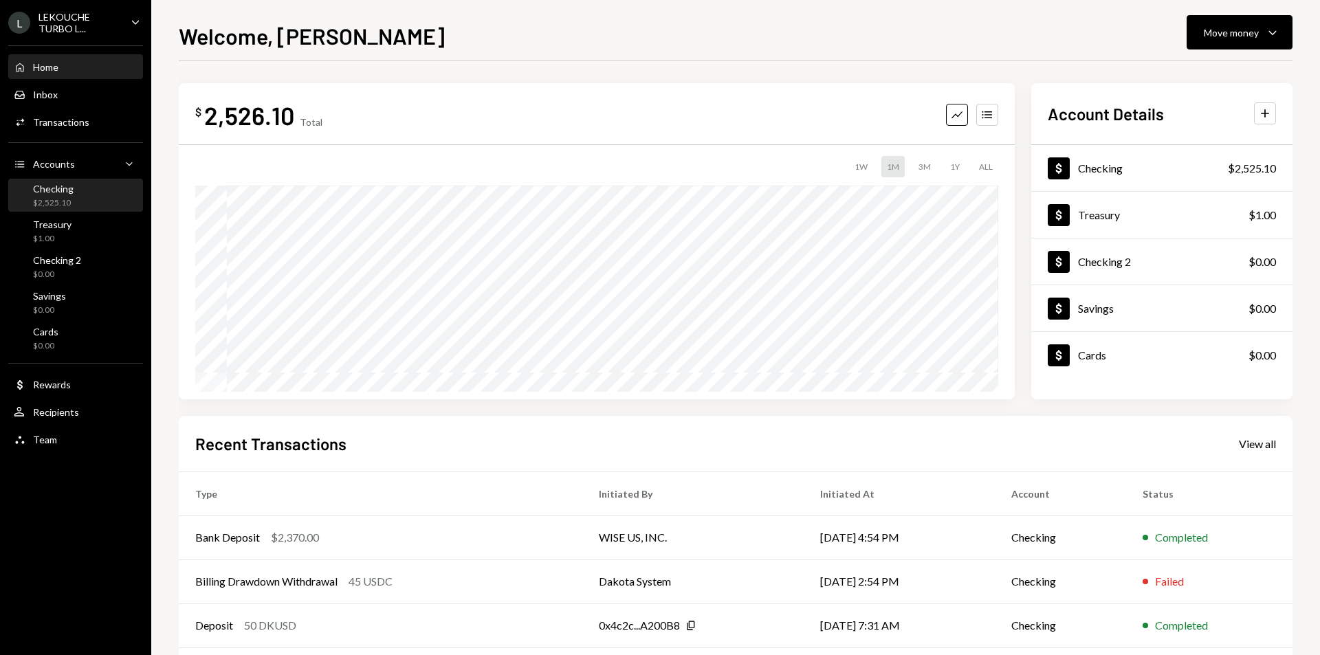
click at [70, 204] on div "$2,525.10" at bounding box center [53, 203] width 41 height 12
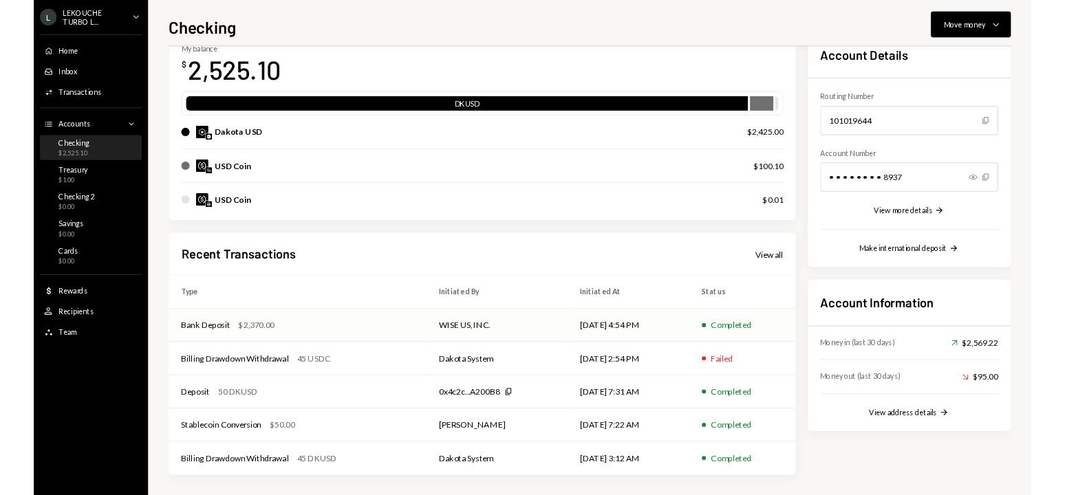
scroll to position [85, 0]
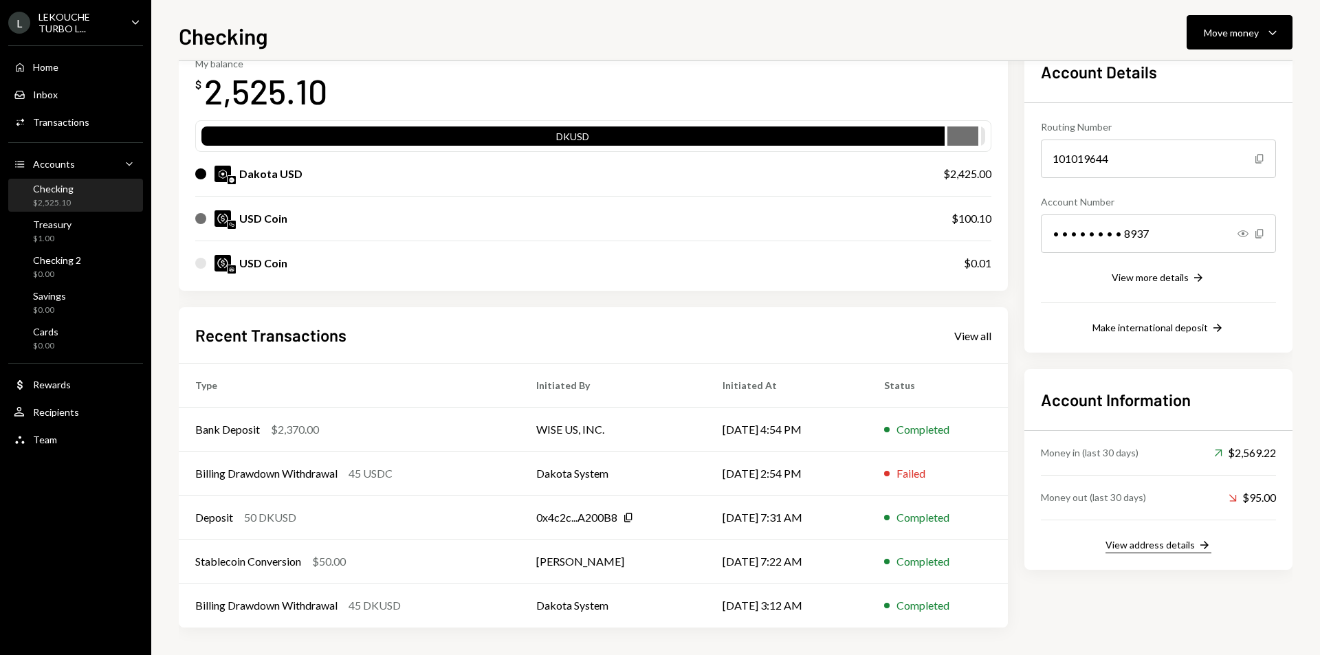
click at [1064, 494] on div "View address details" at bounding box center [1150, 545] width 89 height 12
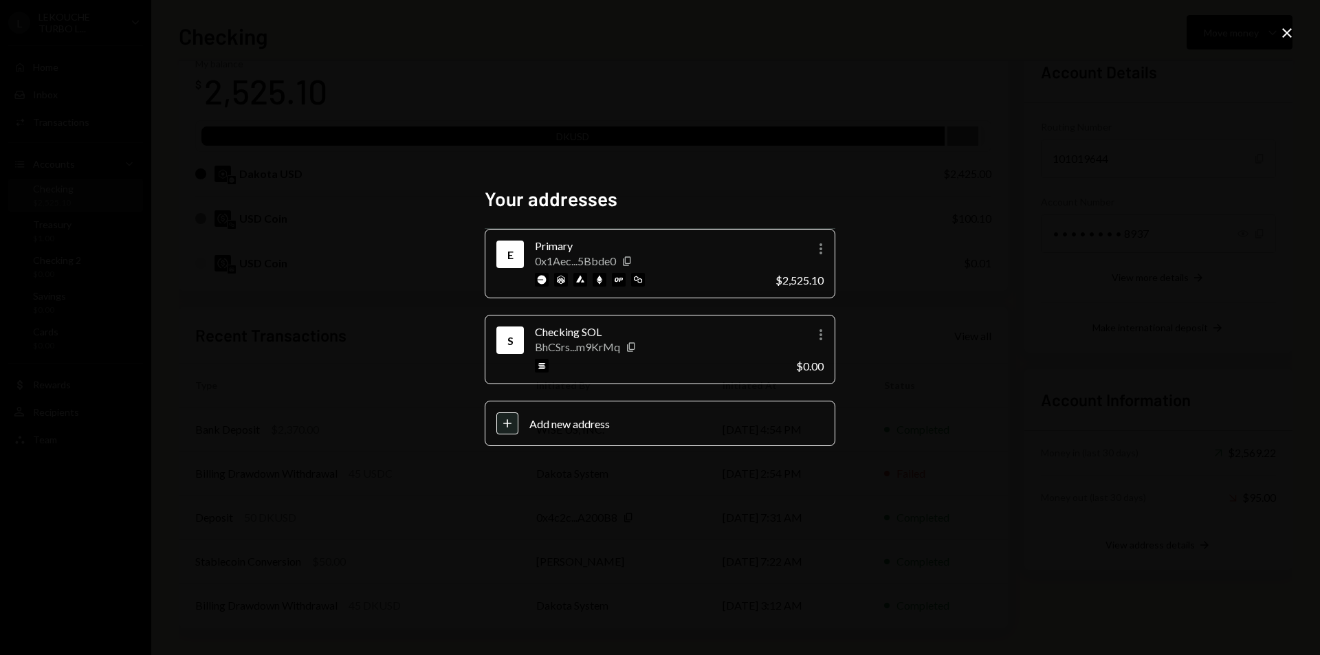
click at [973, 379] on div "Your addresses E Primary 0x1Aec...5Bbde0 Copy More $2,525.10 S Checking SOL BhC…" at bounding box center [660, 327] width 1320 height 655
click at [1064, 34] on icon "Close" at bounding box center [1287, 33] width 17 height 17
